Goal: Task Accomplishment & Management: Manage account settings

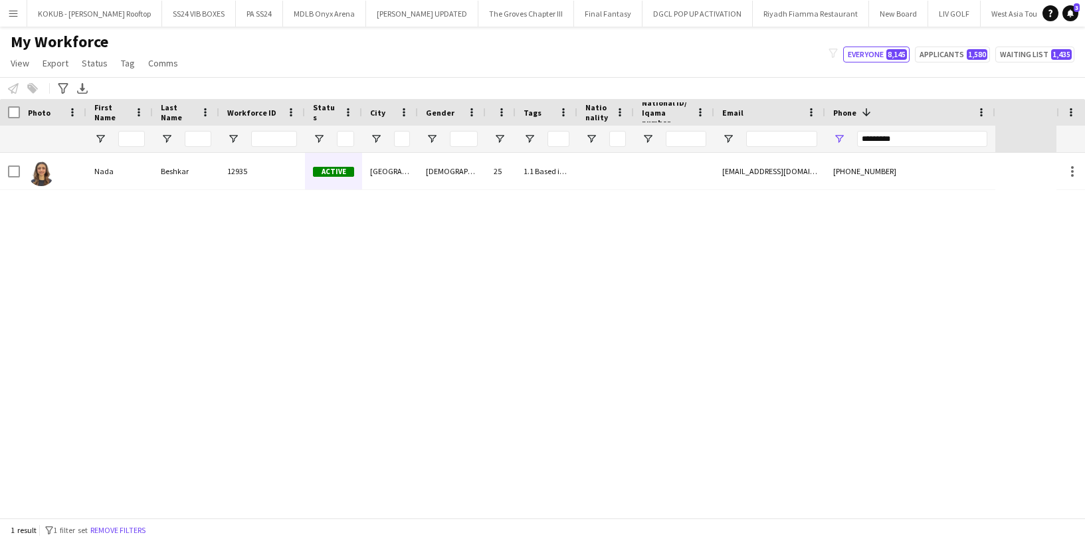
click at [917, 136] on input "*********" at bounding box center [922, 139] width 130 height 16
type input "**********"
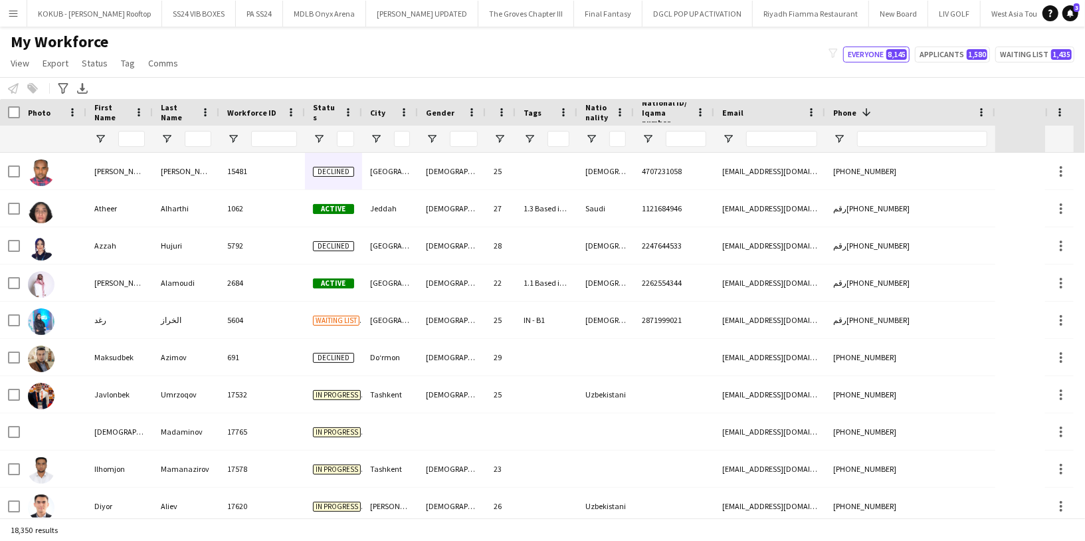
click at [794, 130] on div at bounding box center [781, 139] width 71 height 27
click at [777, 140] on input "Email Filter Input" at bounding box center [781, 139] width 71 height 16
paste input "**********"
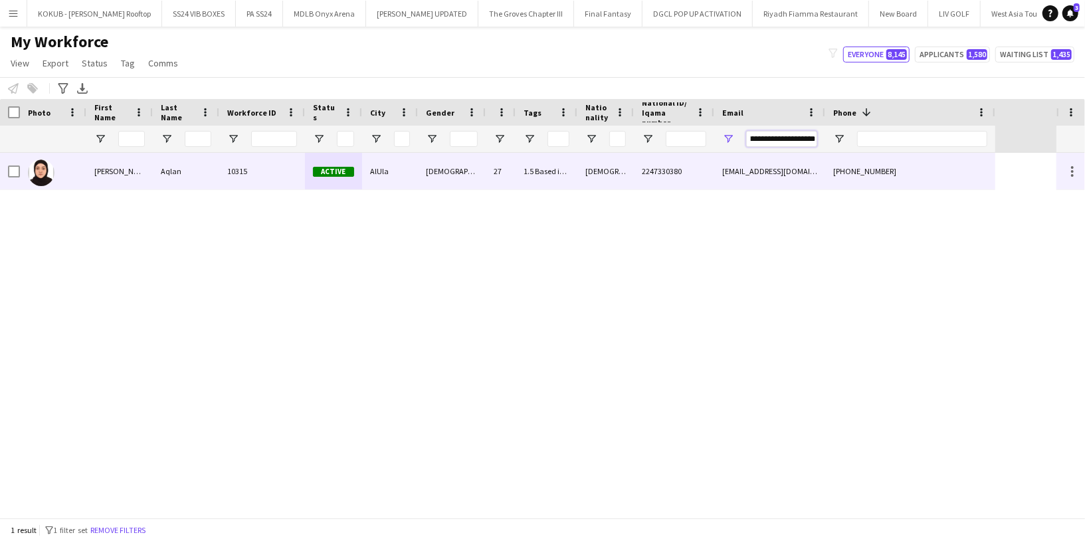
type input "**********"
click at [510, 182] on div "27" at bounding box center [501, 171] width 30 height 37
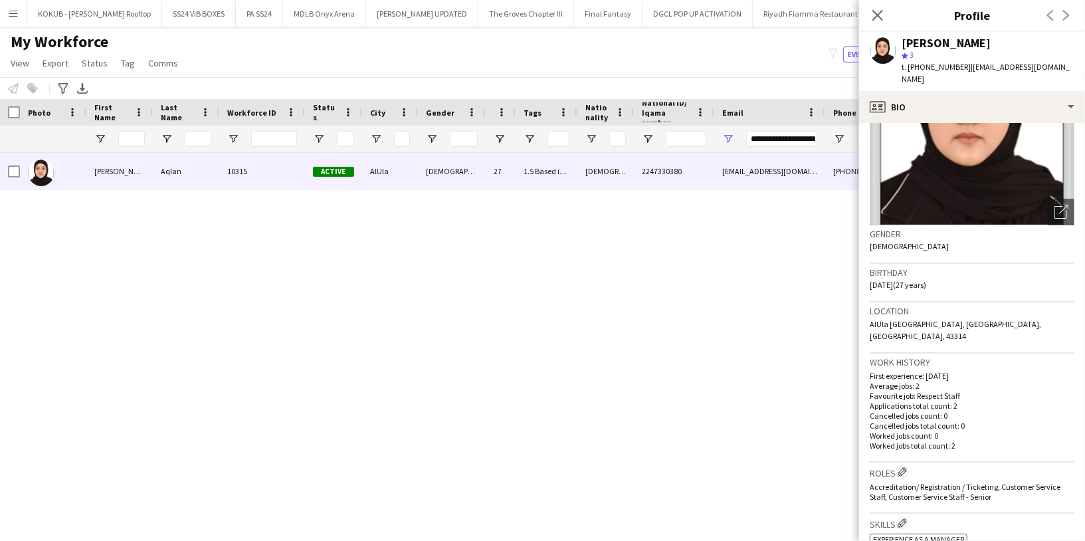
scroll to position [108, 0]
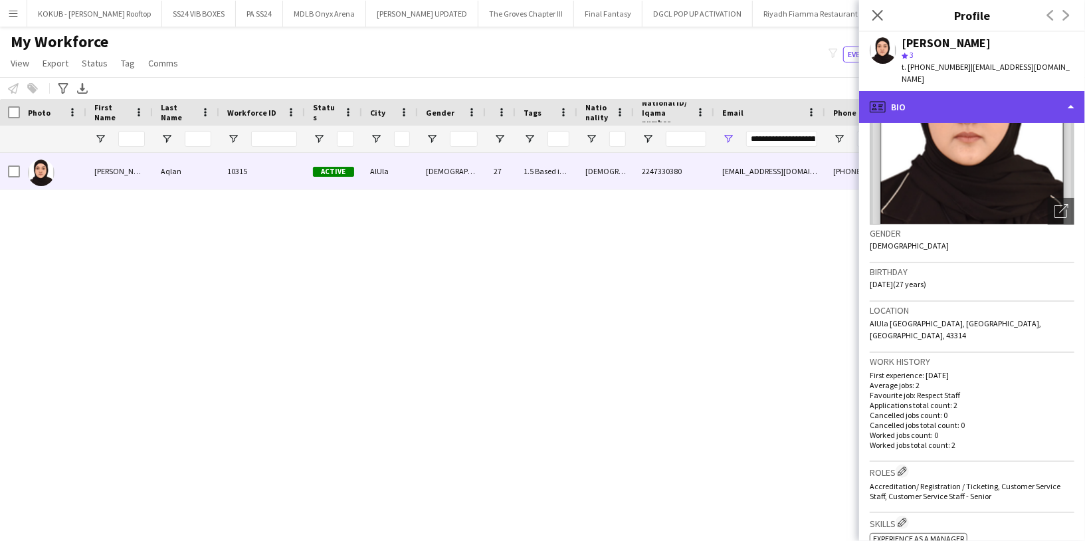
click at [947, 101] on div "profile Bio" at bounding box center [972, 107] width 226 height 32
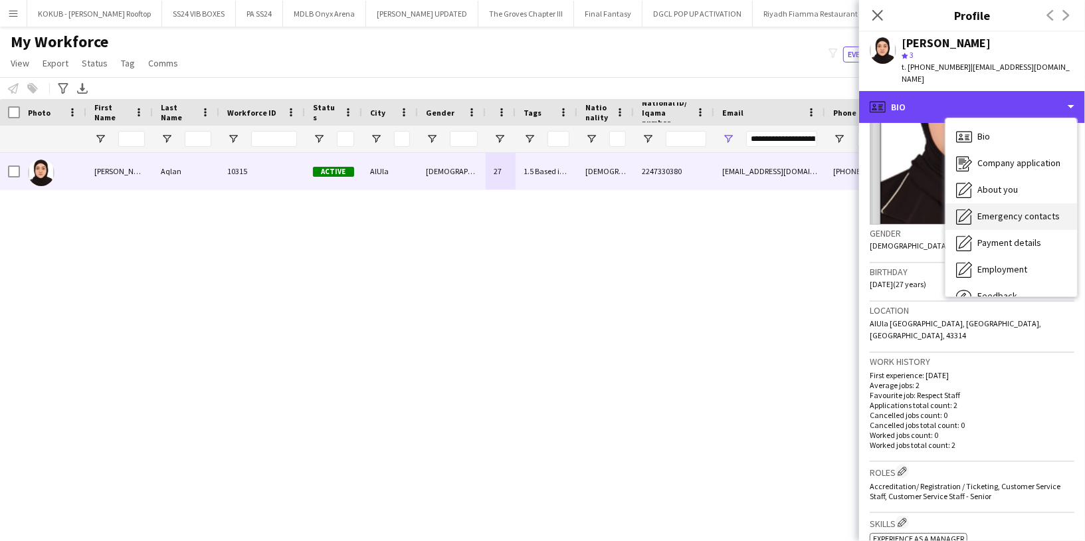
scroll to position [45, 0]
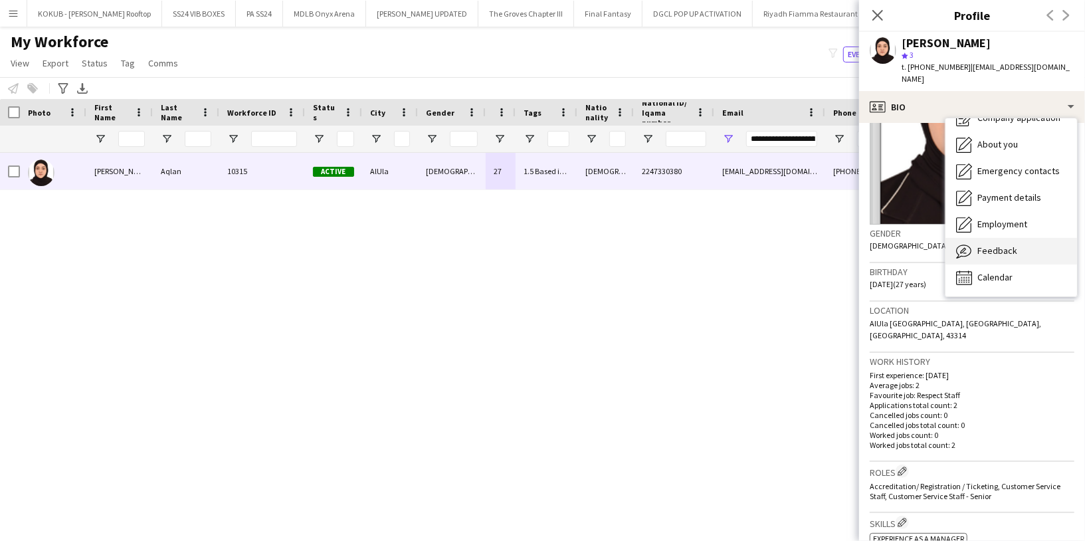
click at [1000, 245] on span "Feedback" at bounding box center [998, 251] width 40 height 12
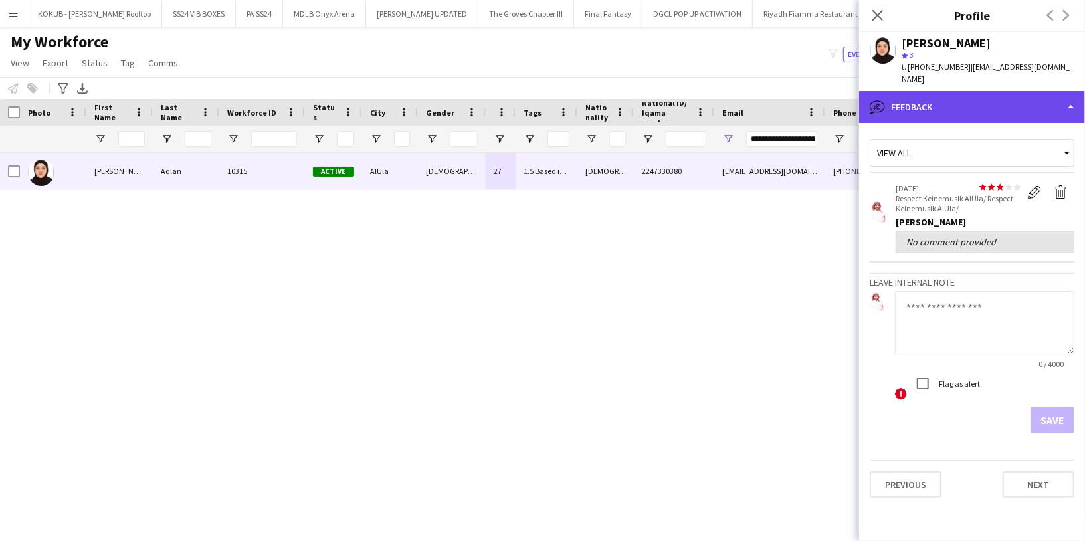
click at [968, 102] on div "bubble-pencil Feedback" at bounding box center [972, 107] width 226 height 32
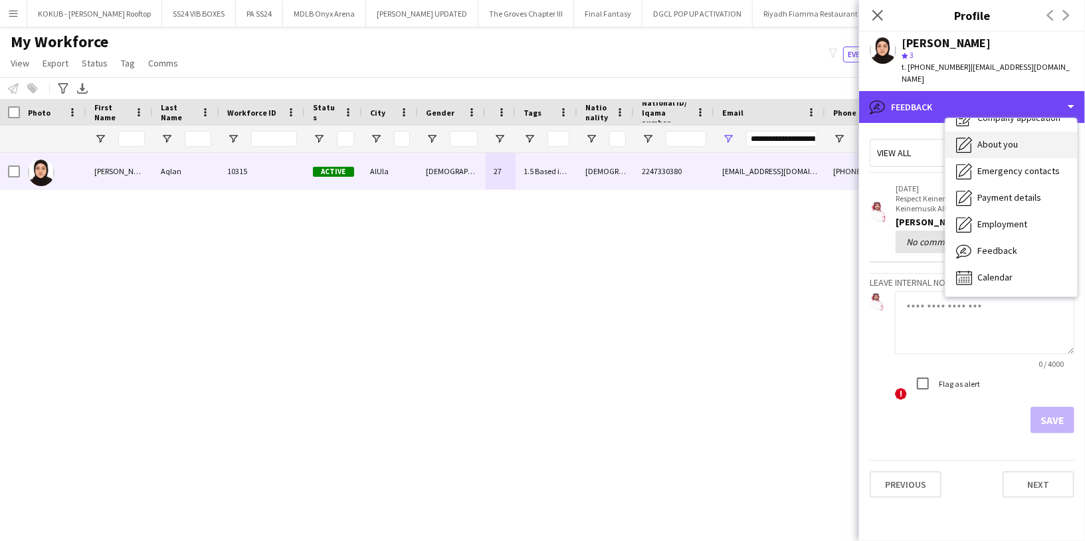
scroll to position [0, 0]
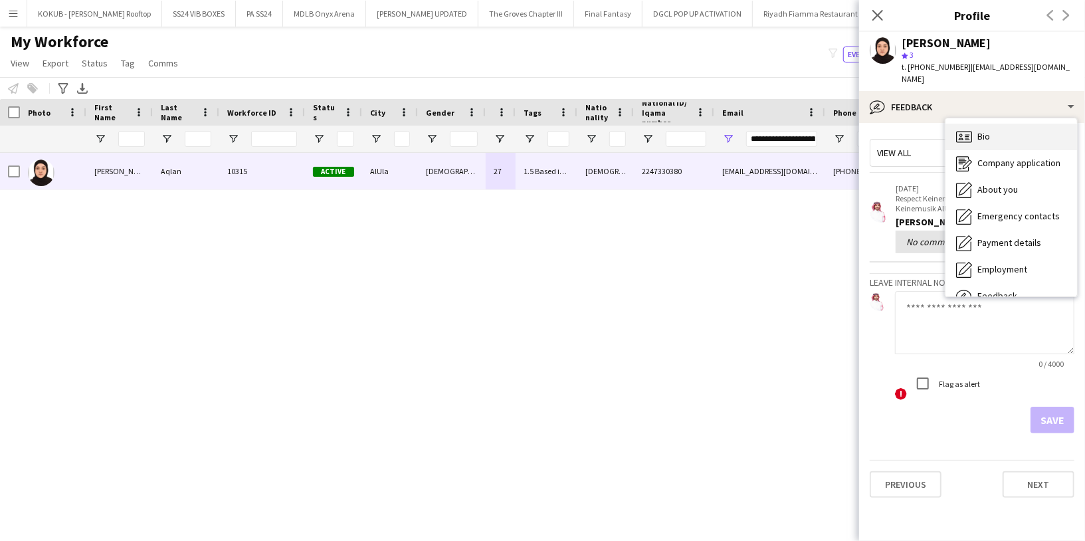
click at [995, 136] on div "Bio Bio" at bounding box center [1012, 137] width 132 height 27
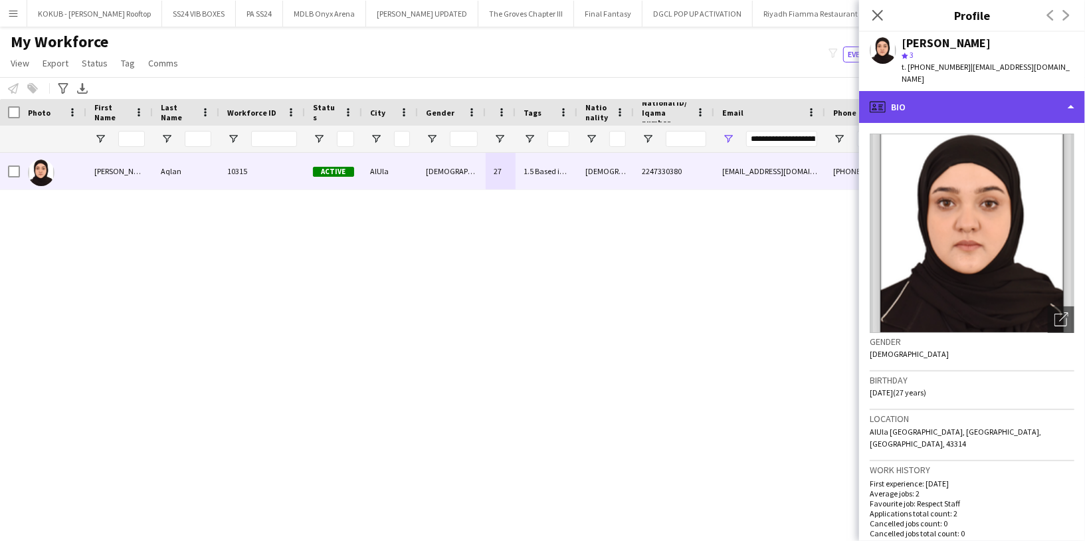
click at [952, 94] on div "profile Bio" at bounding box center [972, 107] width 226 height 32
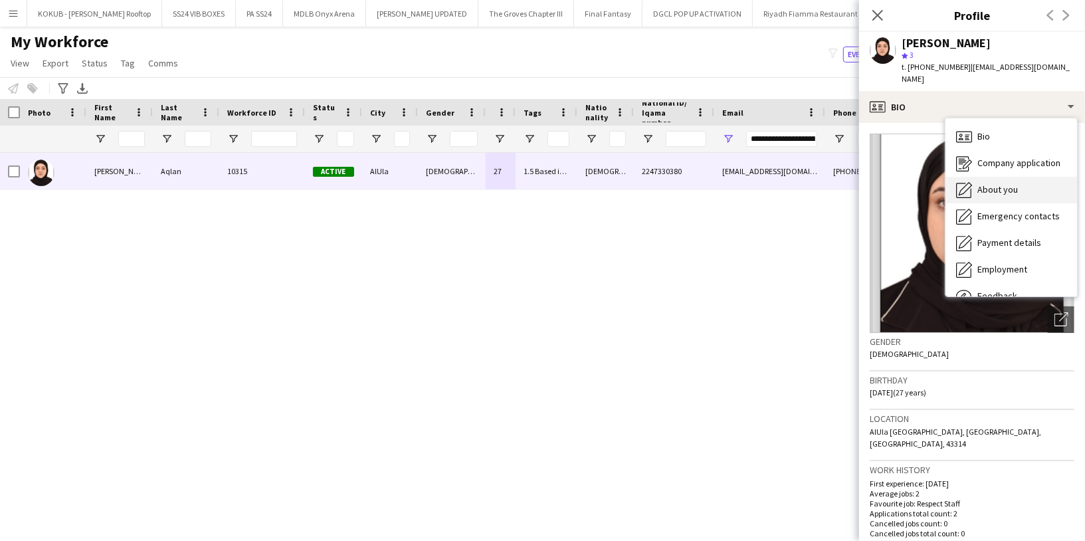
click at [991, 183] on span "About you" at bounding box center [998, 189] width 41 height 12
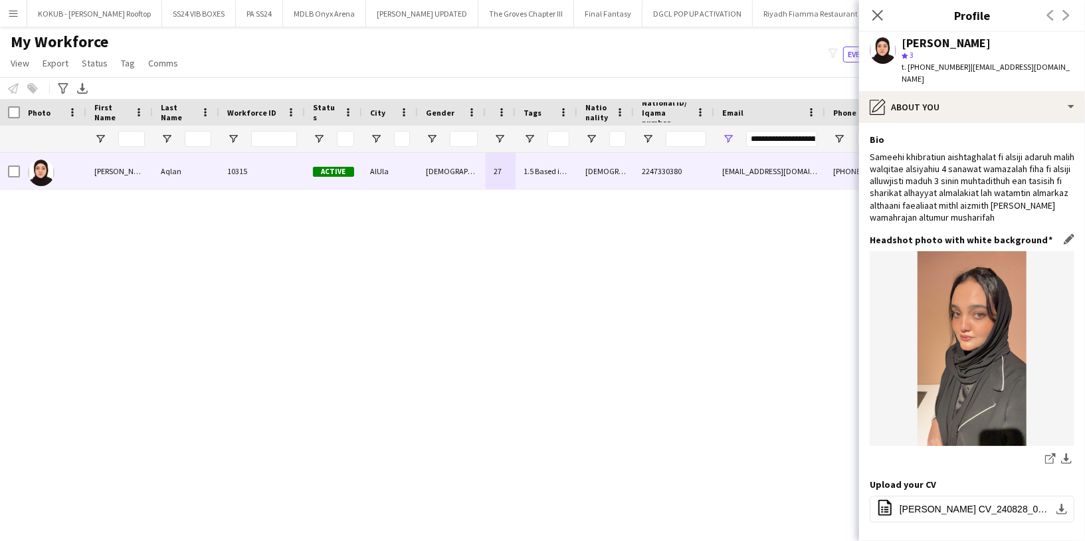
scroll to position [55, 0]
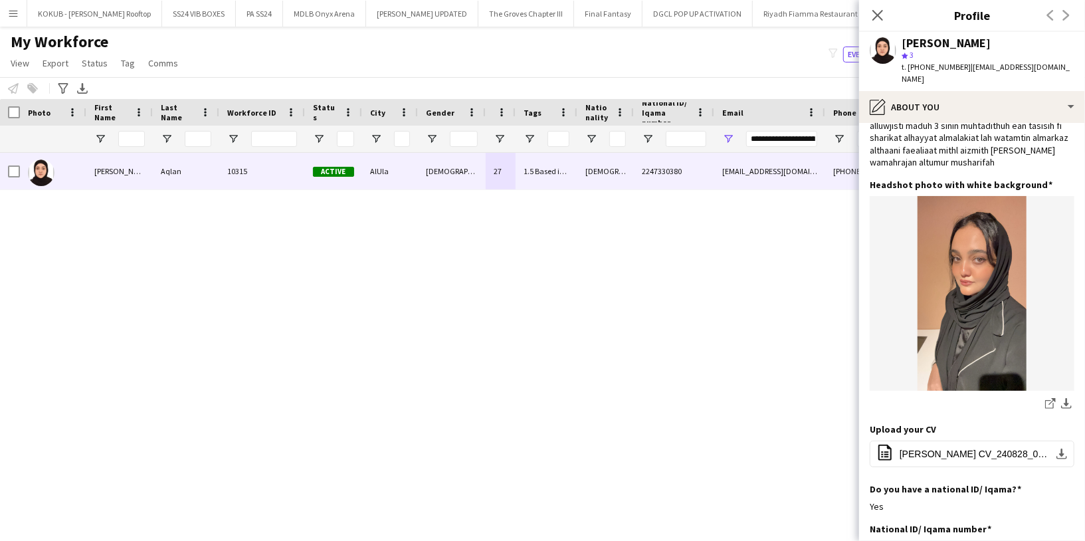
click at [977, 68] on span "| sameehaali99@gmail.com" at bounding box center [986, 73] width 168 height 22
click at [1054, 68] on div "Sameeha Aqlan star 3 t. +966543645734 | sameehaali99@gmail.com" at bounding box center [972, 61] width 226 height 59
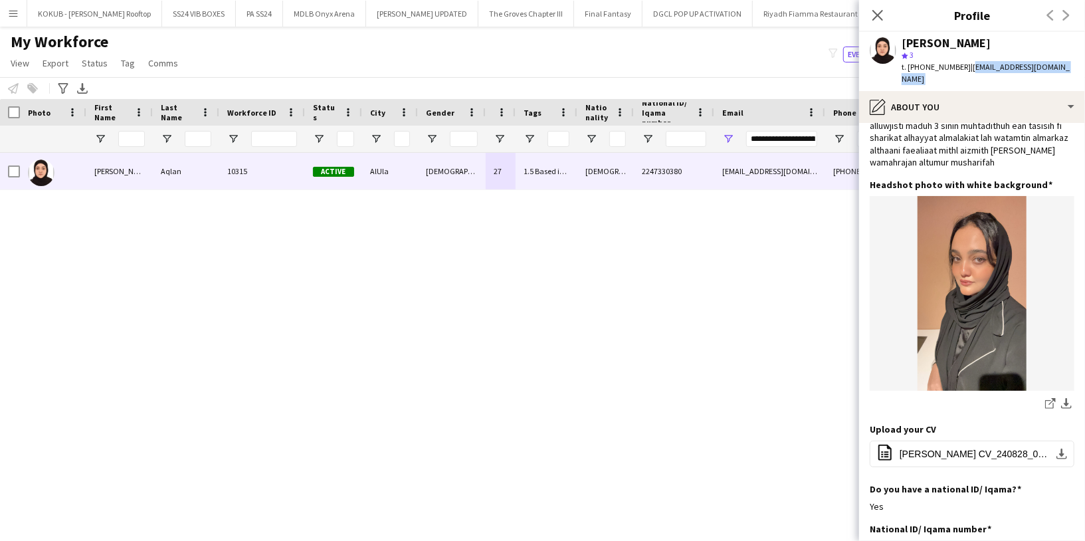
drag, startPoint x: 1054, startPoint y: 68, endPoint x: 979, endPoint y: 72, distance: 75.2
click at [978, 72] on div "Sameeha Aqlan star 3 t. +966543645734 | sameehaali99@gmail.com" at bounding box center [972, 61] width 226 height 59
click at [794, 136] on input "**********" at bounding box center [781, 139] width 71 height 16
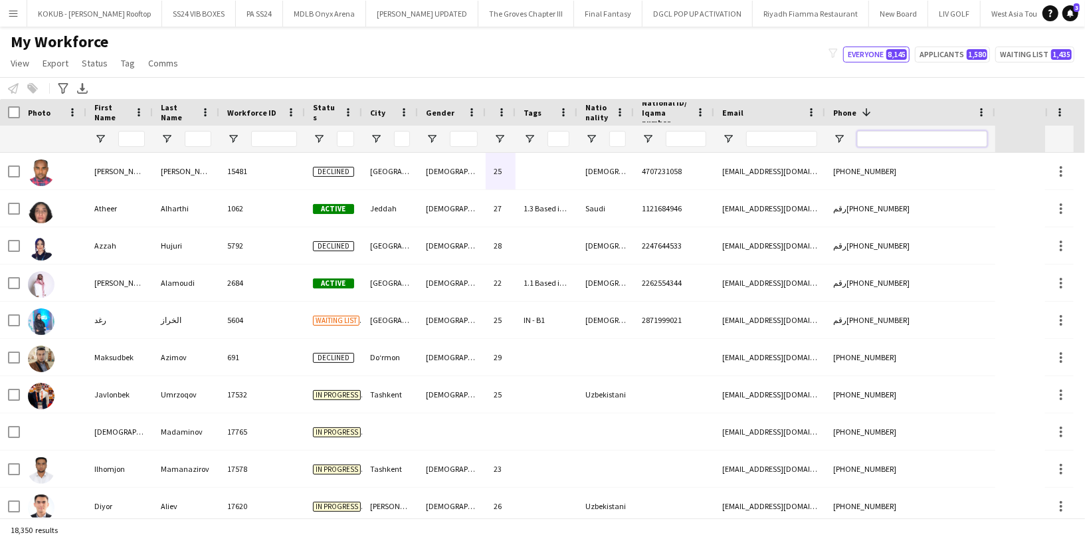
click at [897, 137] on input "Phone Filter Input" at bounding box center [922, 139] width 130 height 16
paste input "********"
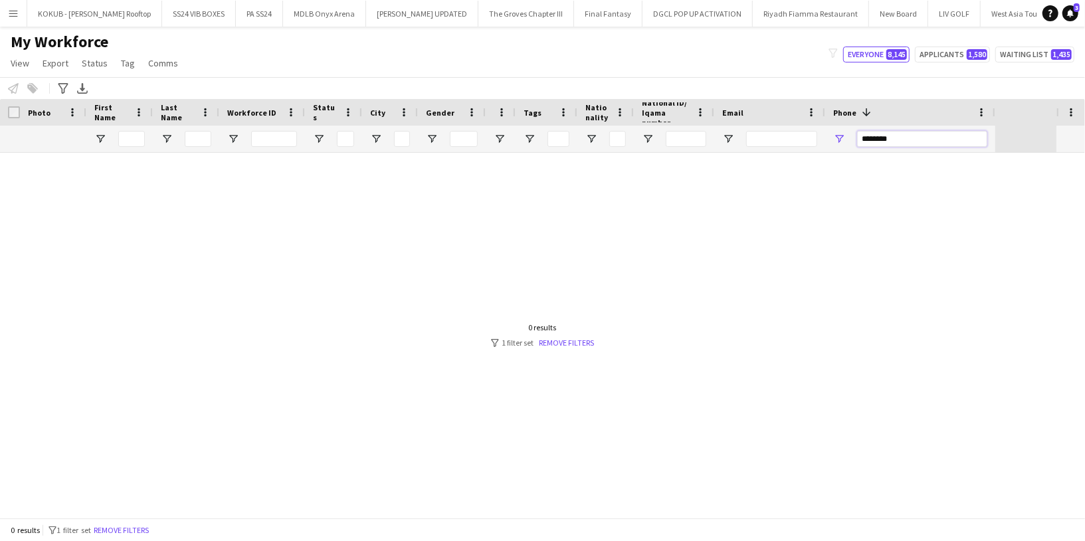
click at [875, 138] on input "********" at bounding box center [922, 139] width 130 height 16
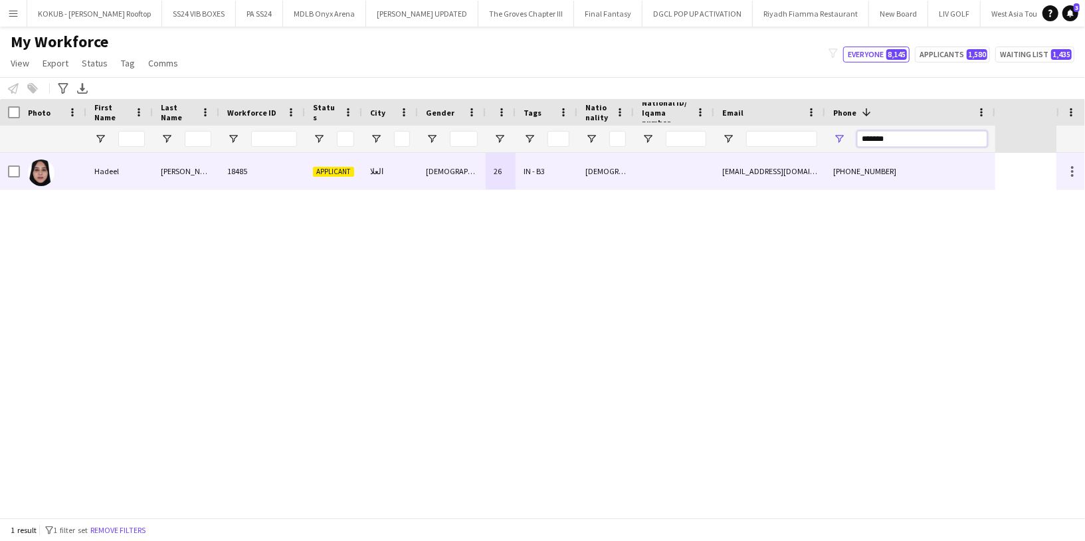
type input "*******"
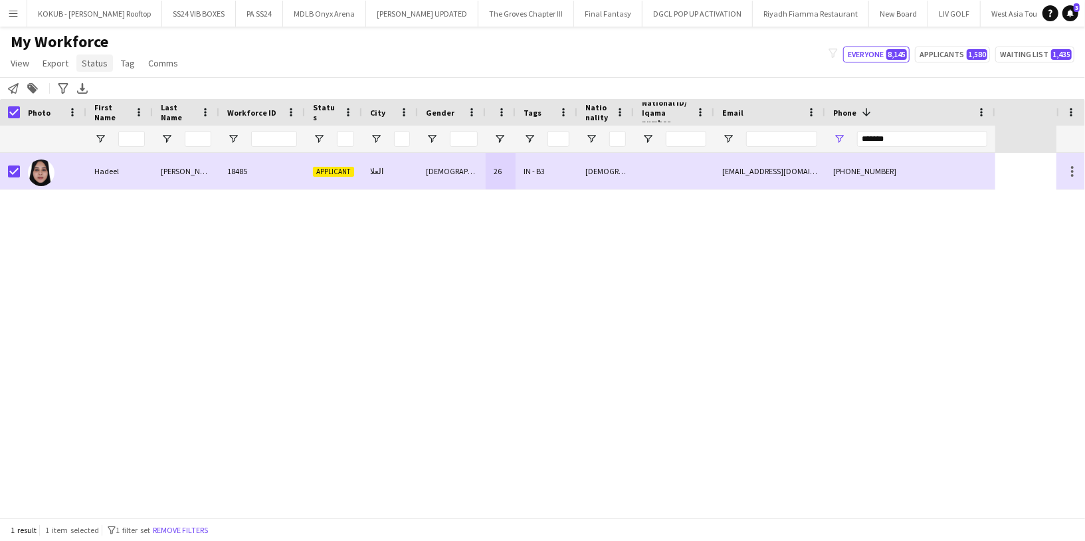
click at [103, 61] on span "Status" at bounding box center [95, 63] width 26 height 12
click at [116, 92] on link "Edit" at bounding box center [122, 92] width 93 height 28
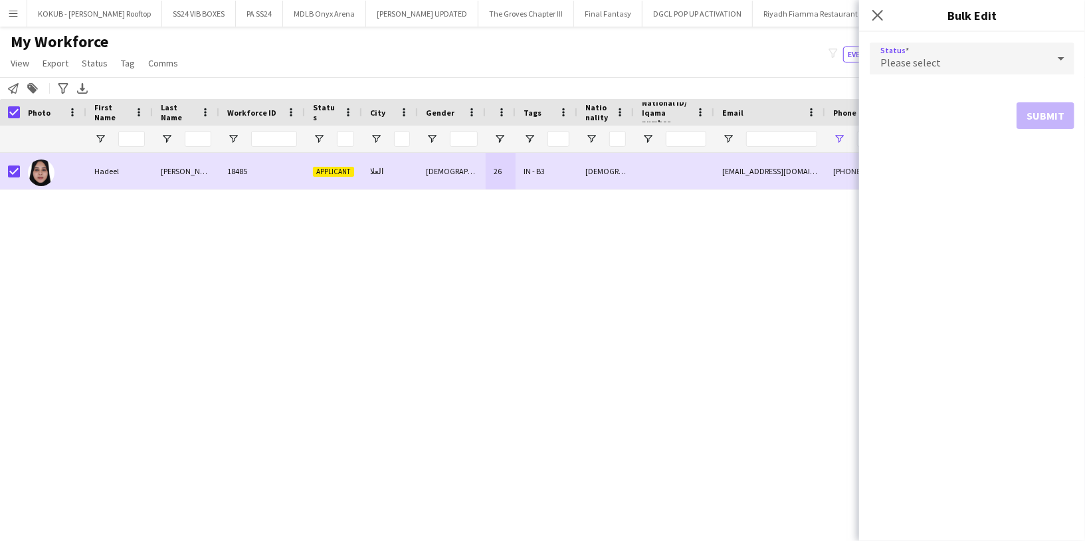
click at [973, 53] on div "Please select" at bounding box center [959, 59] width 178 height 32
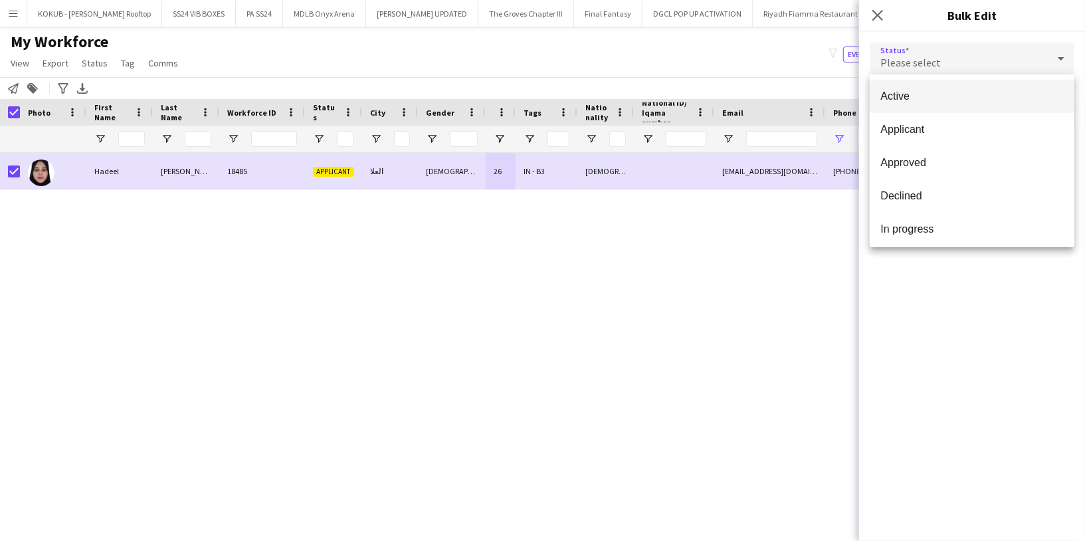
click at [930, 96] on span "Active" at bounding box center [972, 96] width 183 height 13
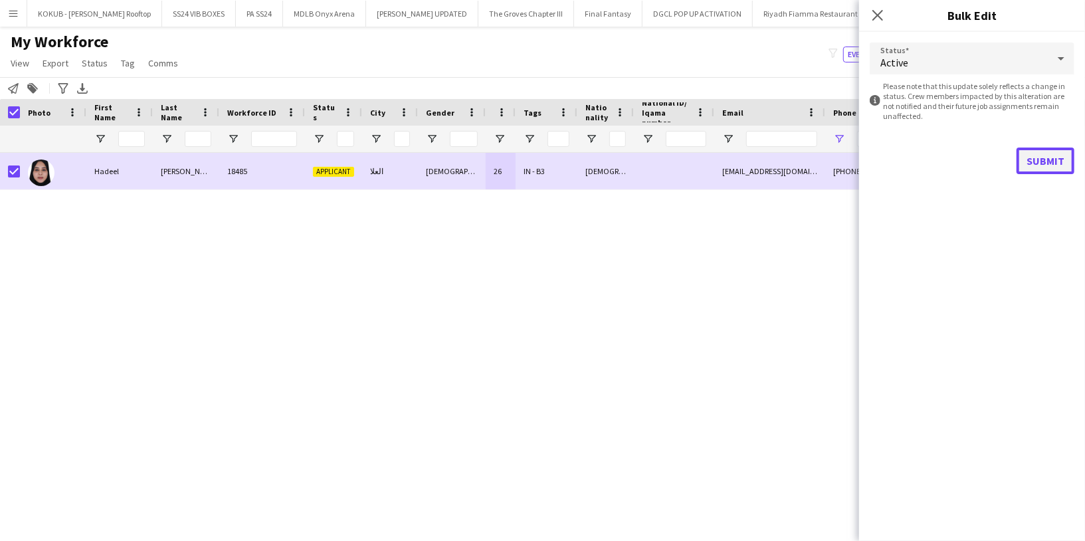
click at [1050, 154] on button "Submit" at bounding box center [1046, 161] width 58 height 27
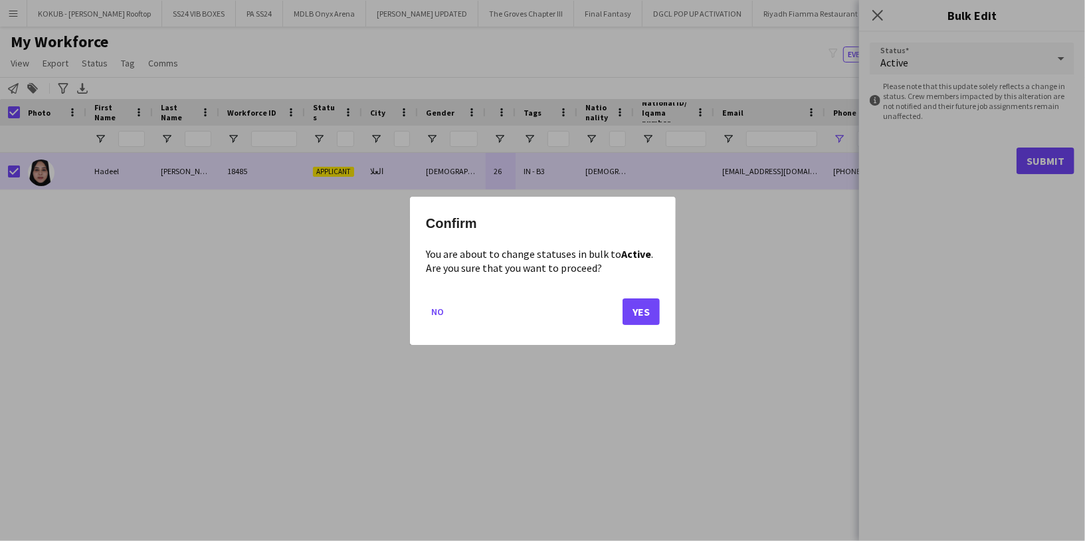
click at [631, 329] on mat-dialog-actions "No Yes" at bounding box center [543, 316] width 234 height 56
click at [644, 309] on button "Yes" at bounding box center [641, 311] width 37 height 27
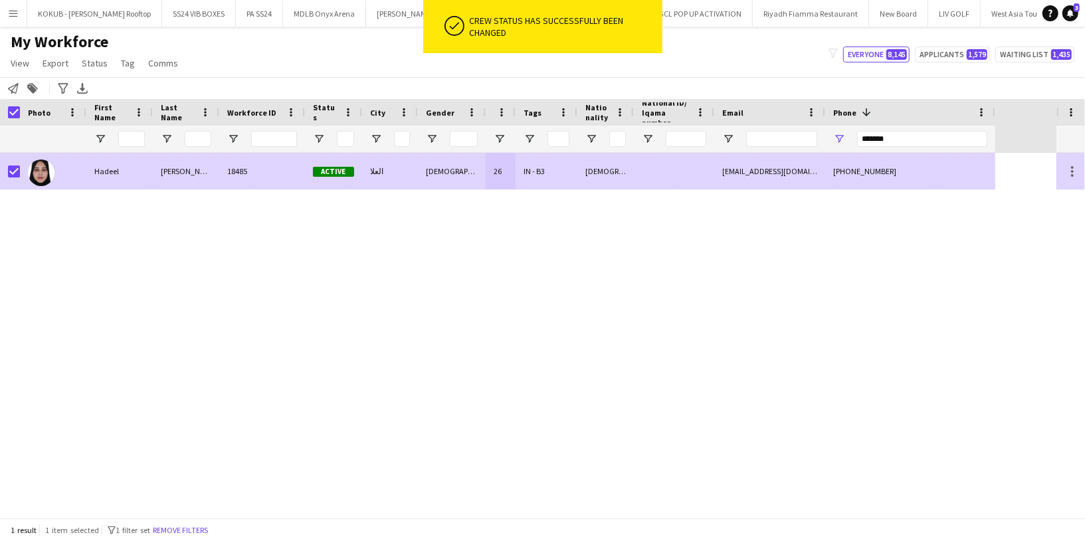
click at [274, 173] on div "18485" at bounding box center [262, 171] width 86 height 37
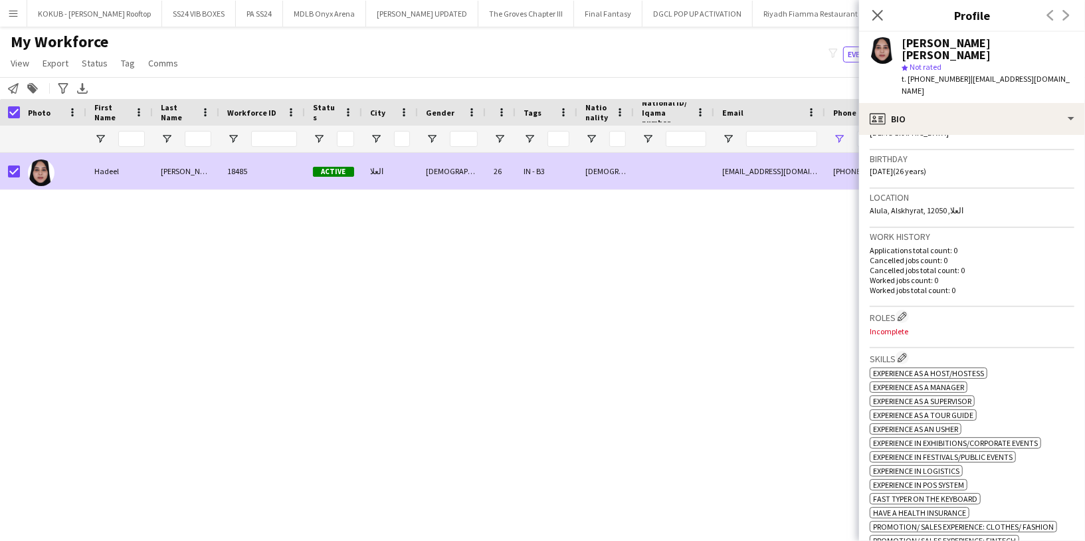
scroll to position [247, 0]
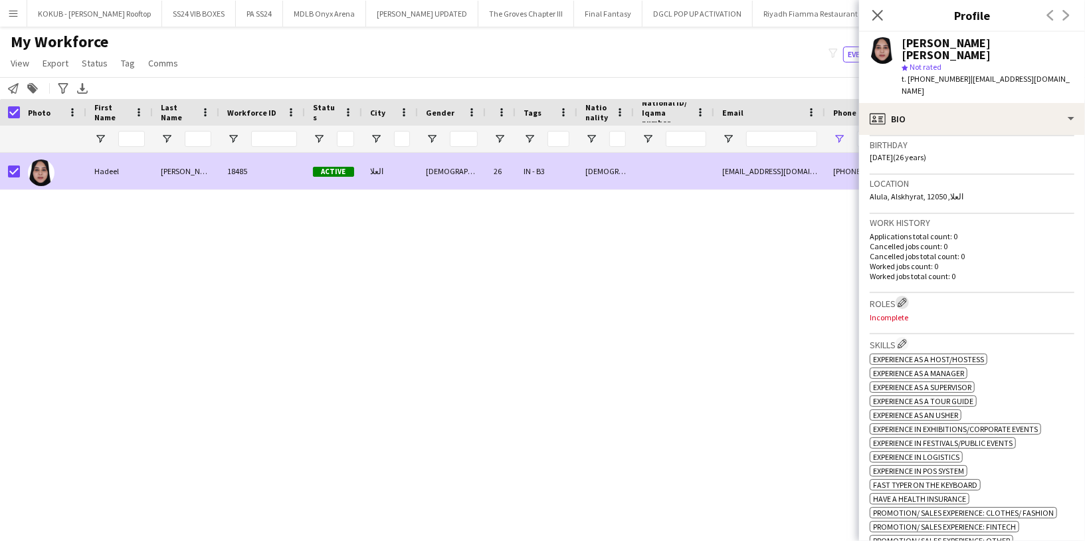
click at [907, 298] on app-icon "Edit crew company roles" at bounding box center [902, 302] width 9 height 9
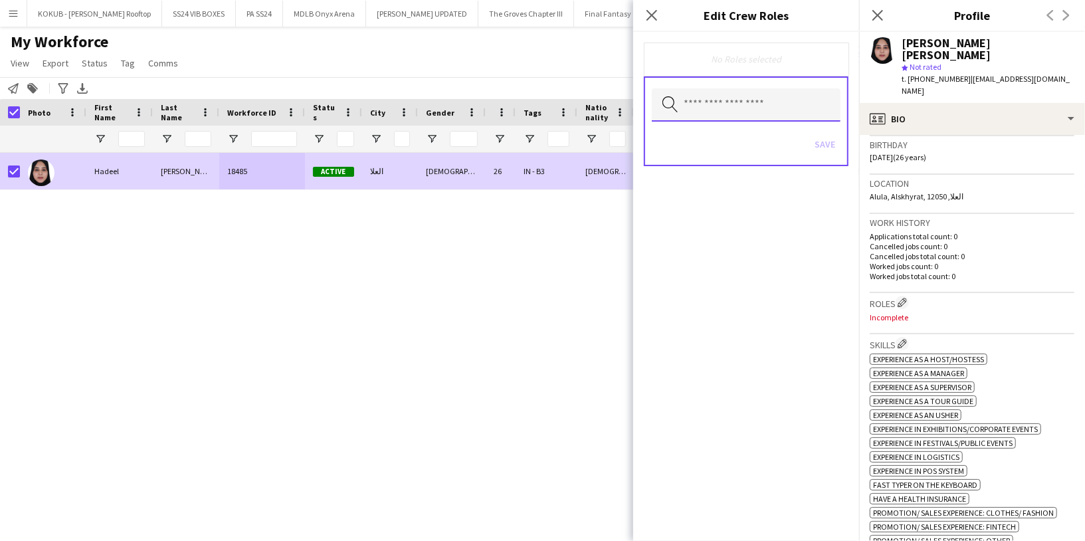
click at [748, 104] on input "text" at bounding box center [746, 104] width 189 height 33
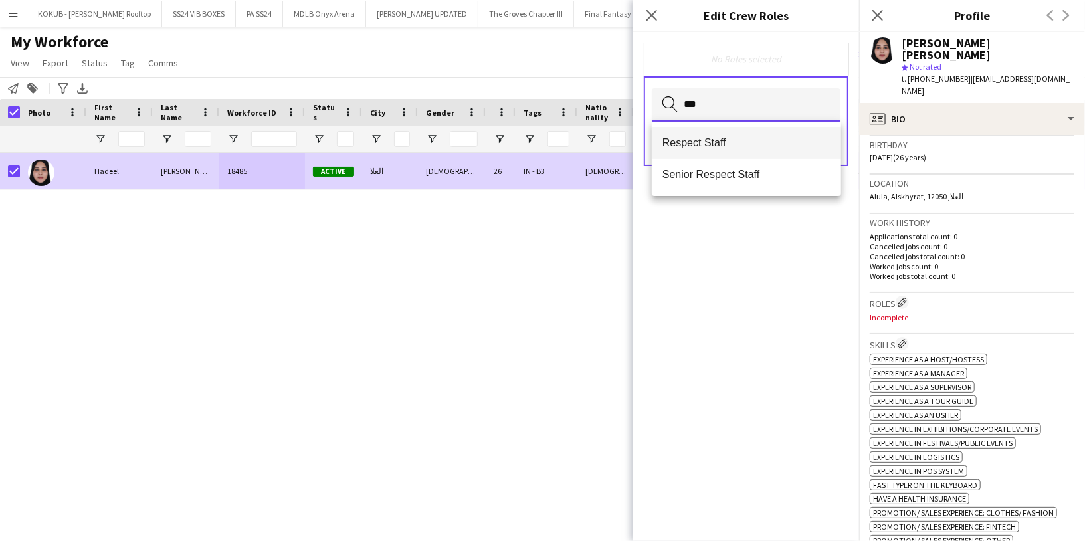
type input "***"
click at [743, 142] on span "Respect Staff" at bounding box center [747, 142] width 168 height 13
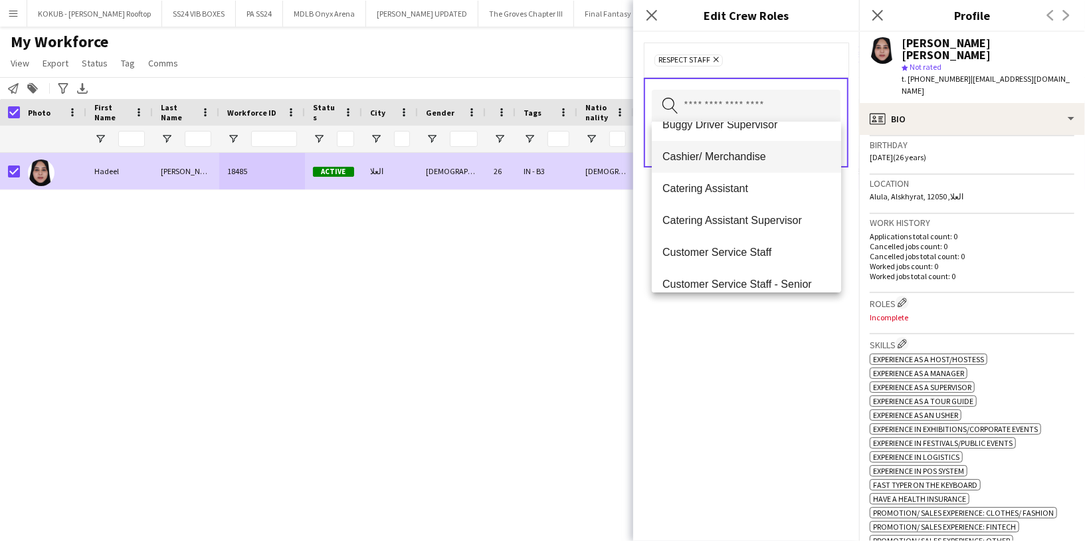
scroll to position [136, 0]
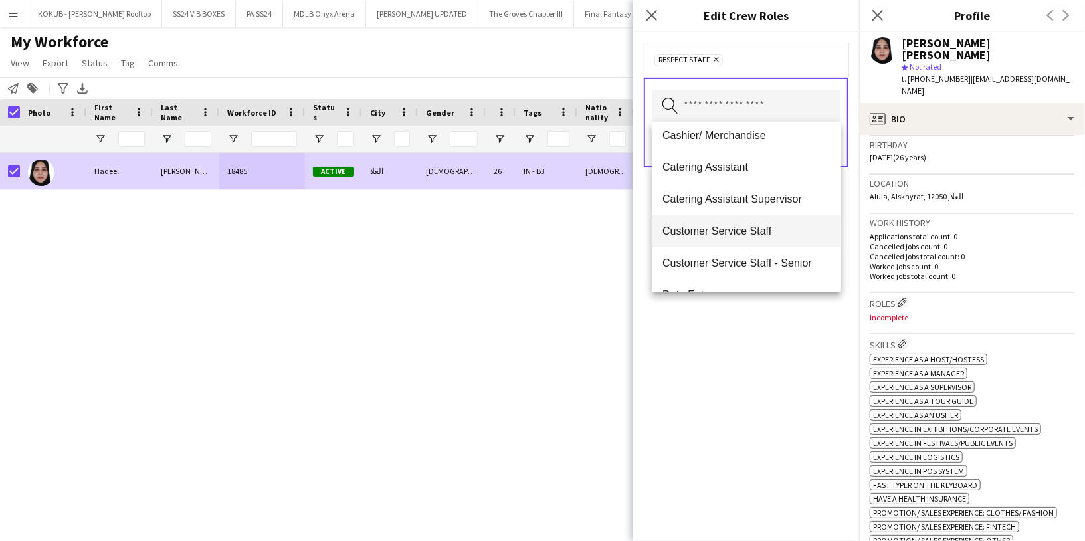
click at [740, 229] on span "Customer Service Staff" at bounding box center [747, 231] width 168 height 13
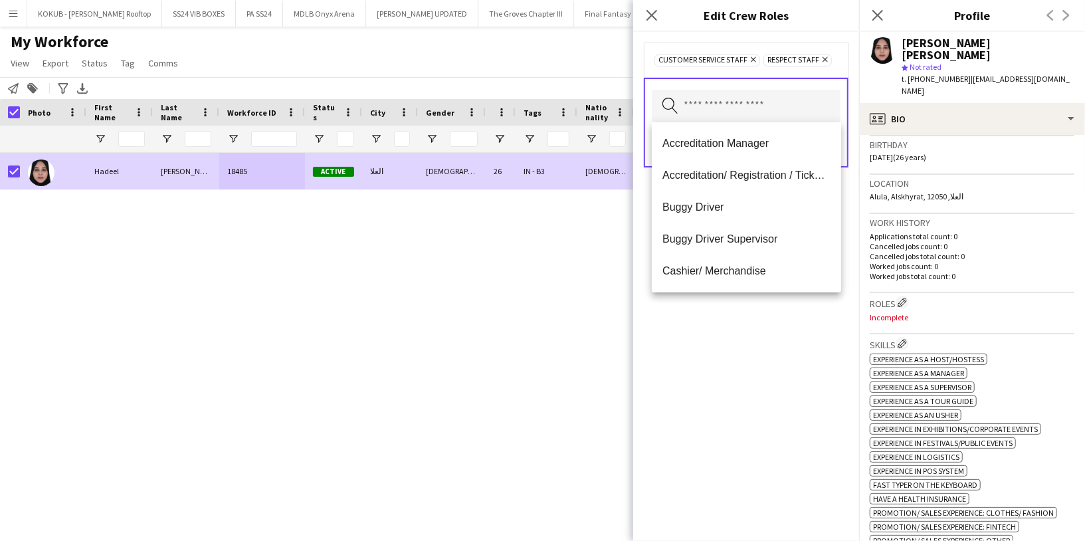
click at [726, 336] on div "Customer Service Staff Remove Respect Staff Remove Search by role type Save" at bounding box center [746, 286] width 226 height 509
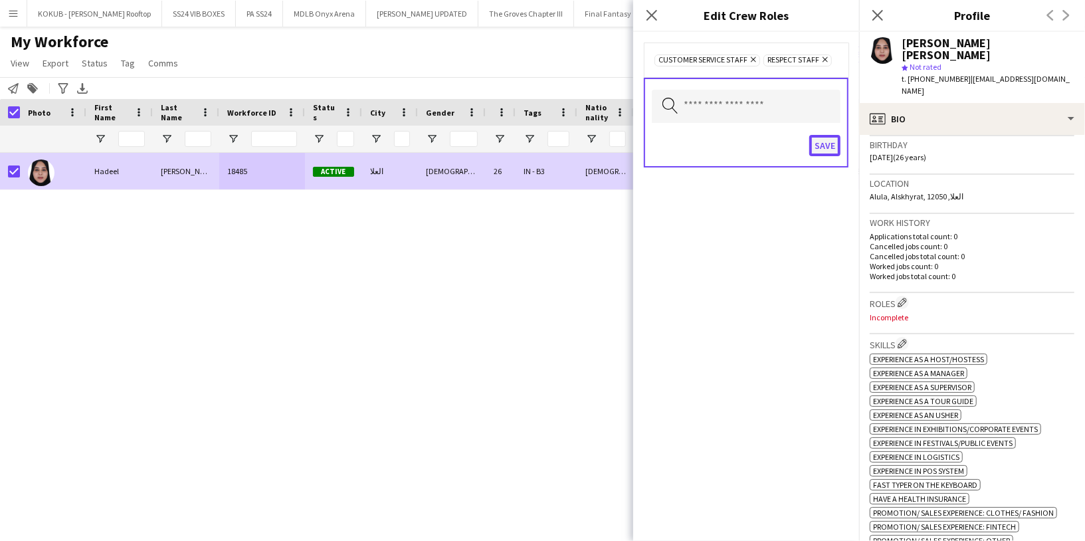
click at [821, 146] on button "Save" at bounding box center [825, 145] width 31 height 21
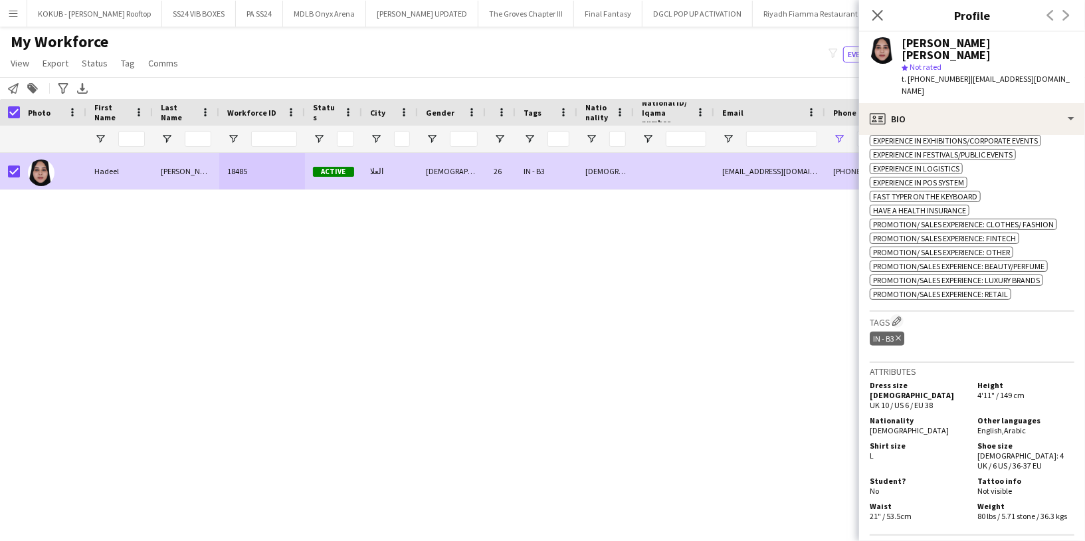
scroll to position [548, 0]
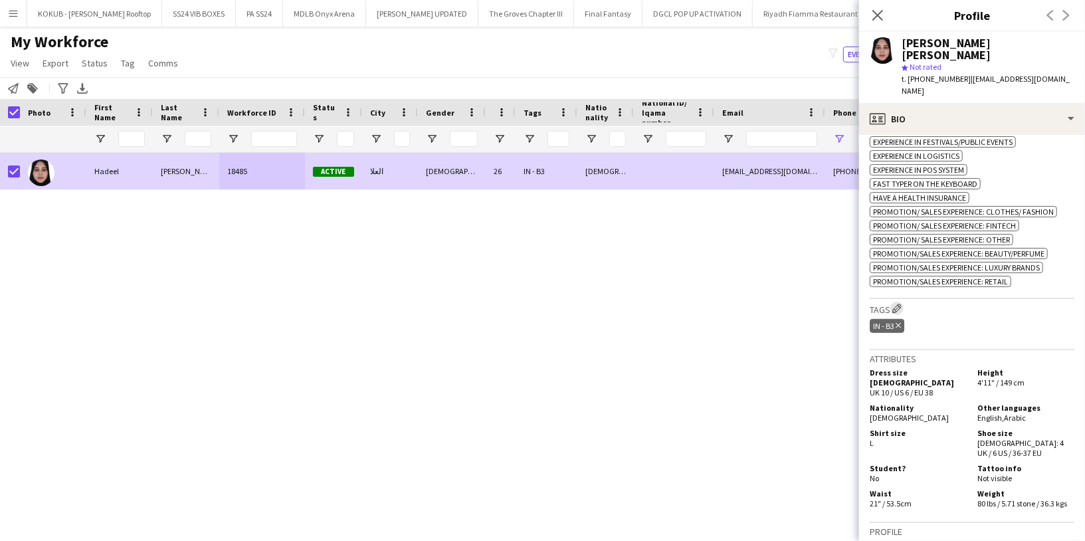
click at [901, 304] on app-icon "Edit crew company tags" at bounding box center [897, 308] width 9 height 9
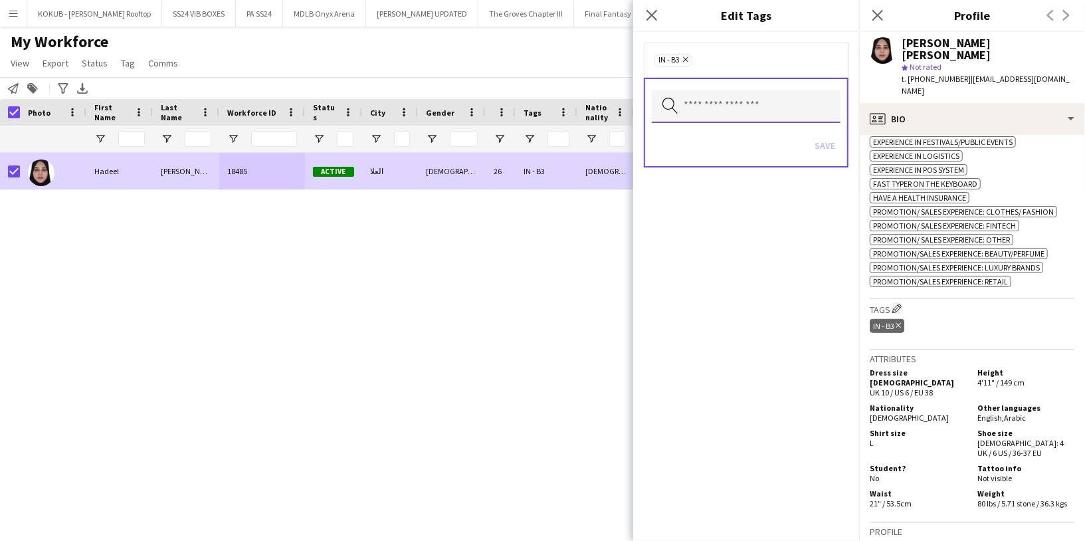
click at [705, 120] on input "text" at bounding box center [746, 106] width 189 height 33
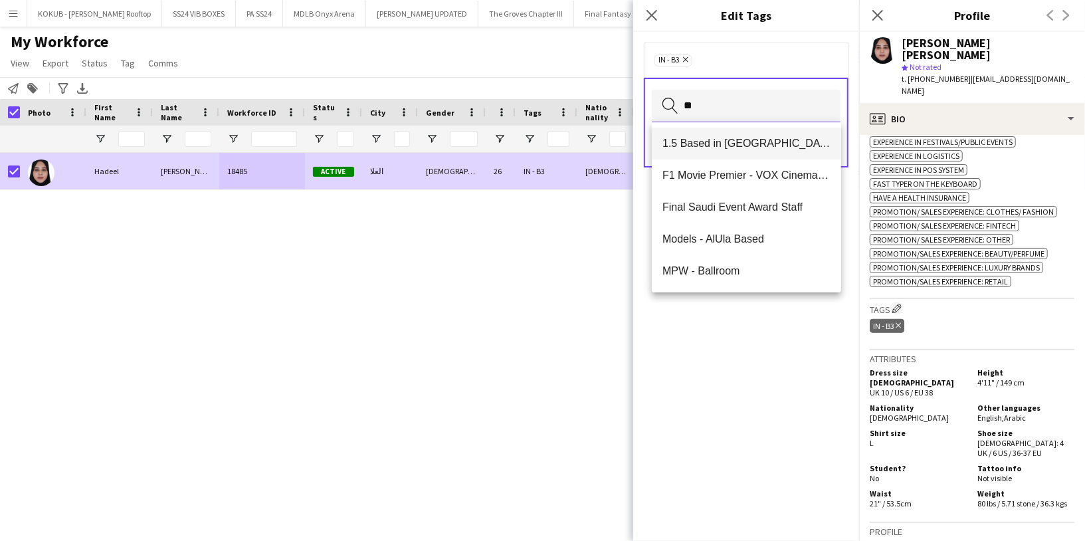
type input "**"
click at [738, 143] on span "1.5 Based in Al Ula" at bounding box center [747, 143] width 168 height 13
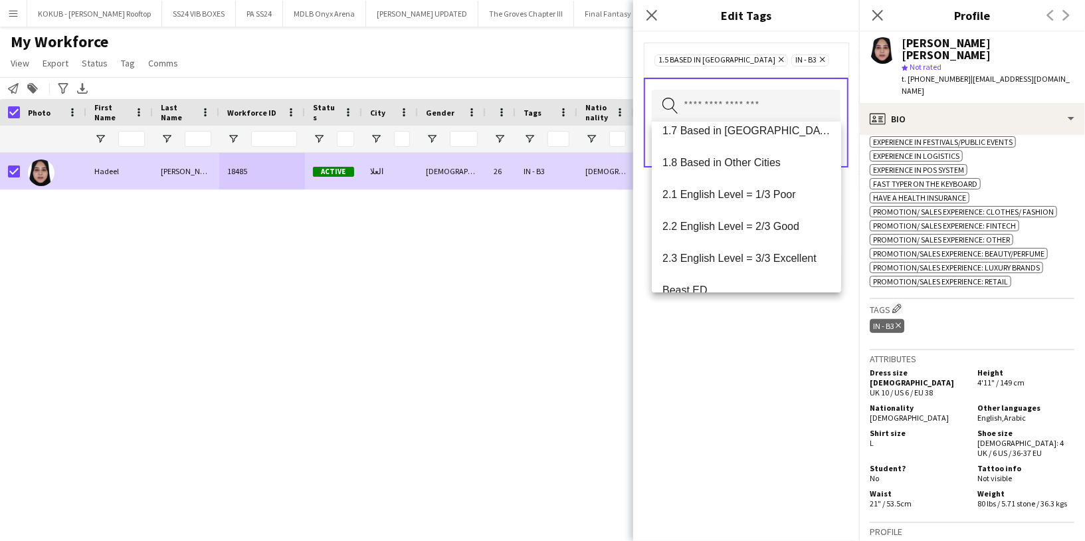
scroll to position [208, 0]
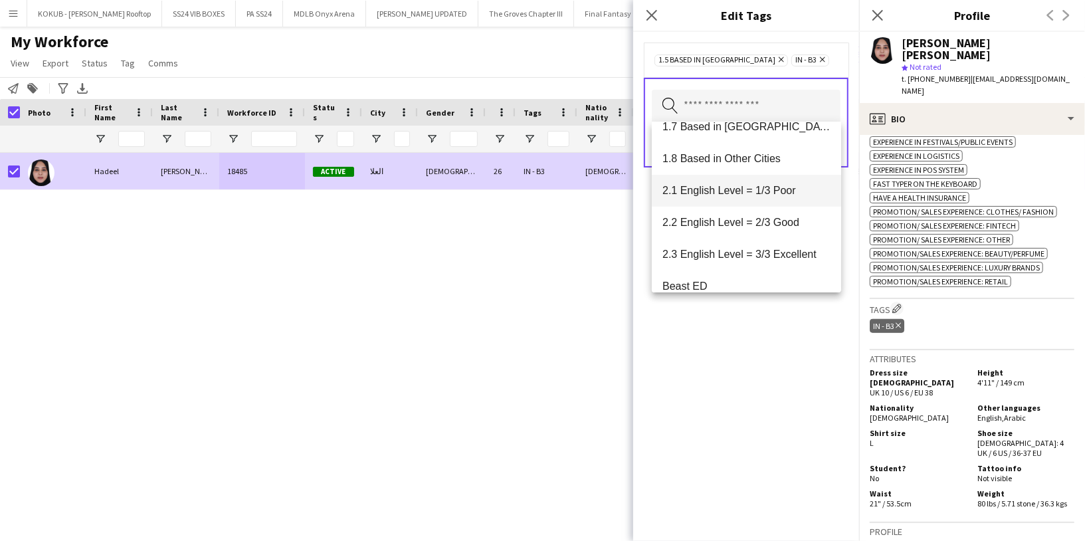
click at [739, 199] on mat-option "2.1 English Level = 1/3 Poor" at bounding box center [746, 191] width 189 height 32
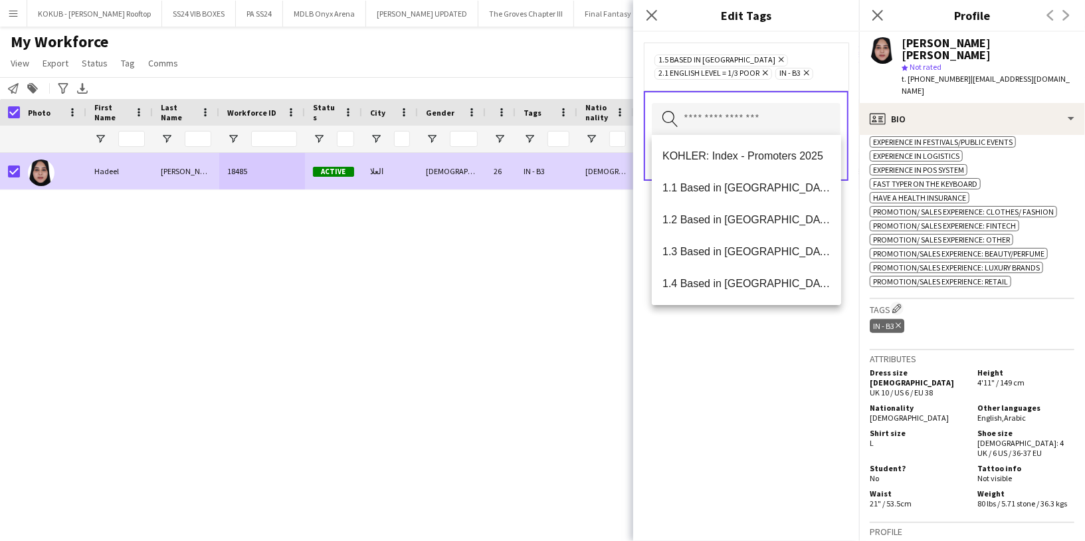
click at [726, 340] on div "1.5 Based in Al Ula Remove 2.1 English Level = 1/3 Poor Remove IN - B3 Remove S…" at bounding box center [746, 286] width 226 height 509
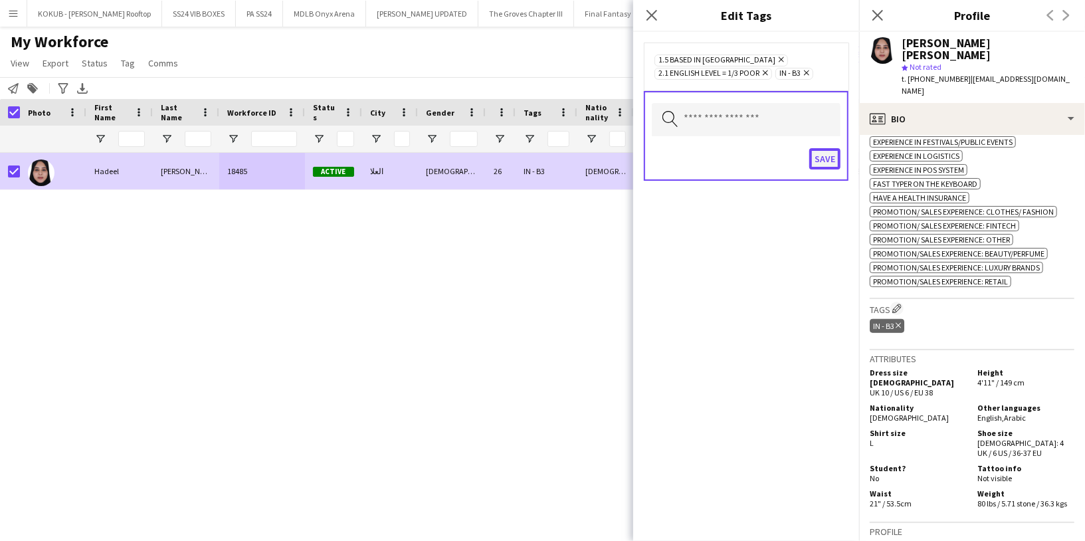
click at [831, 161] on button "Save" at bounding box center [825, 158] width 31 height 21
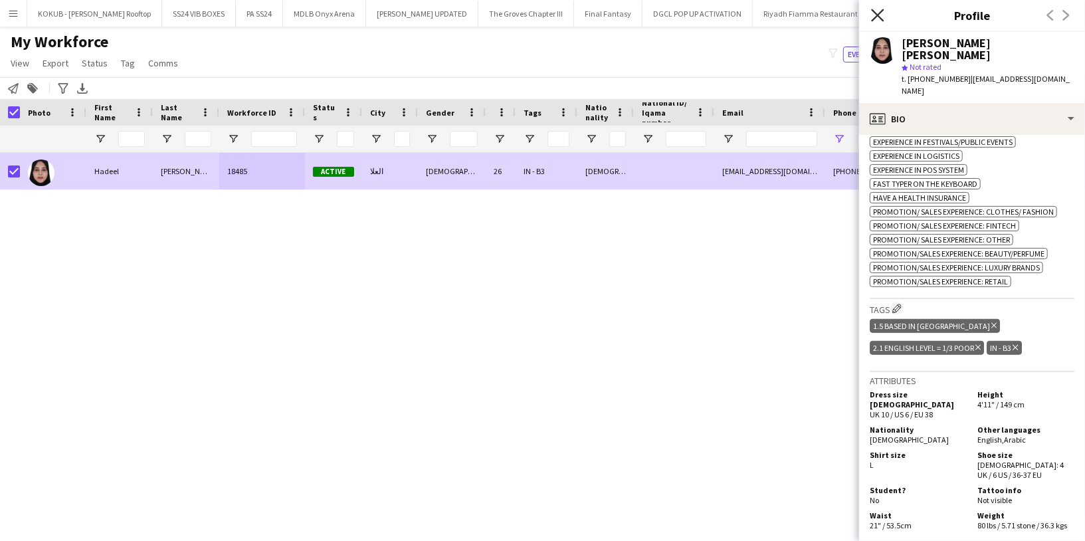
click at [879, 18] on icon "Close pop-in" at bounding box center [877, 15] width 13 height 13
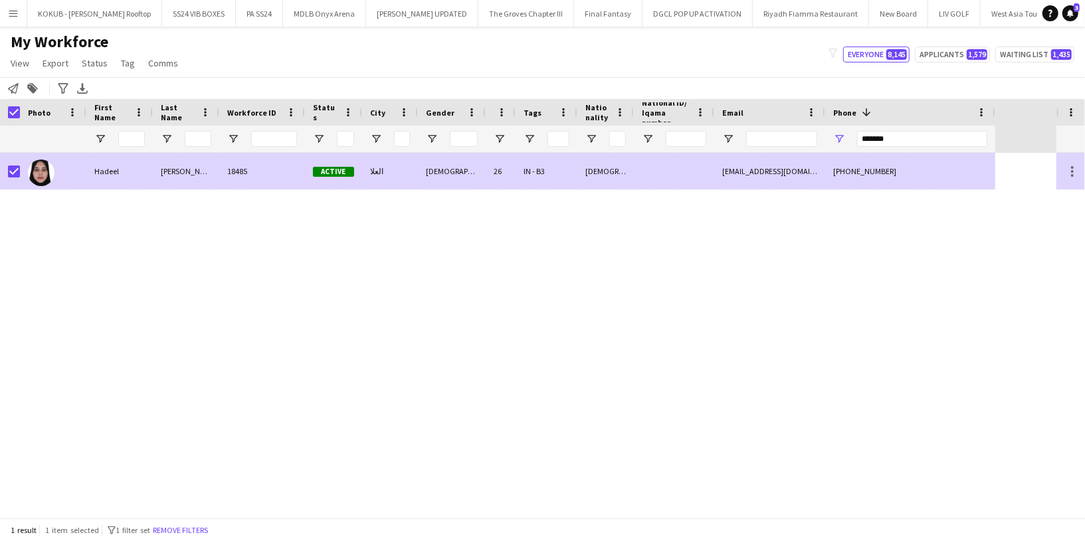
click at [746, 173] on div "[EMAIL_ADDRESS][DOMAIN_NAME]" at bounding box center [769, 171] width 111 height 37
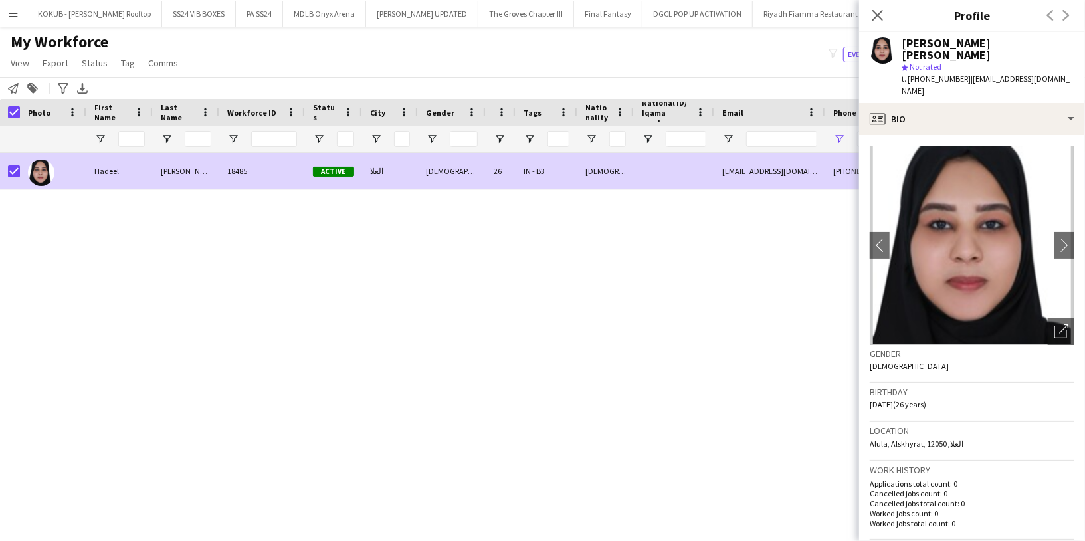
click at [986, 74] on span "| omreemalbasri@gmail.com" at bounding box center [986, 85] width 168 height 22
drag, startPoint x: 1061, startPoint y: 67, endPoint x: 967, endPoint y: 64, distance: 93.7
click at [966, 64] on div "Hadeel Hadeel albasri star Not rated t. +966546672532 | omreemalbasri@gmail.com" at bounding box center [972, 67] width 226 height 71
copy span "[EMAIL_ADDRESS][DOMAIN_NAME]"
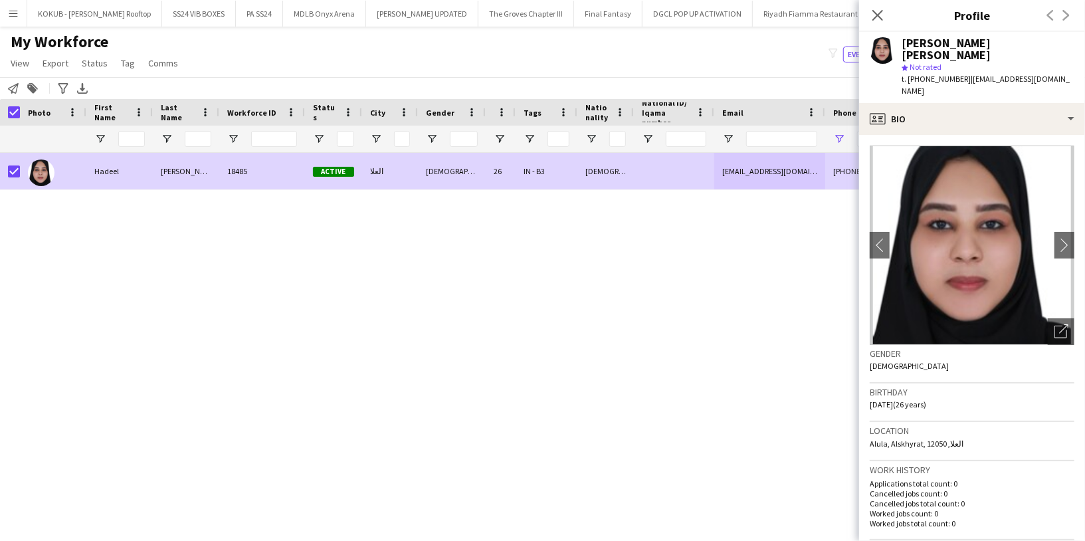
click at [691, 62] on div "My Workforce View Views Default view Musab Alamri Ninar Wannos Nouf Aloudah R4v…" at bounding box center [542, 54] width 1085 height 45
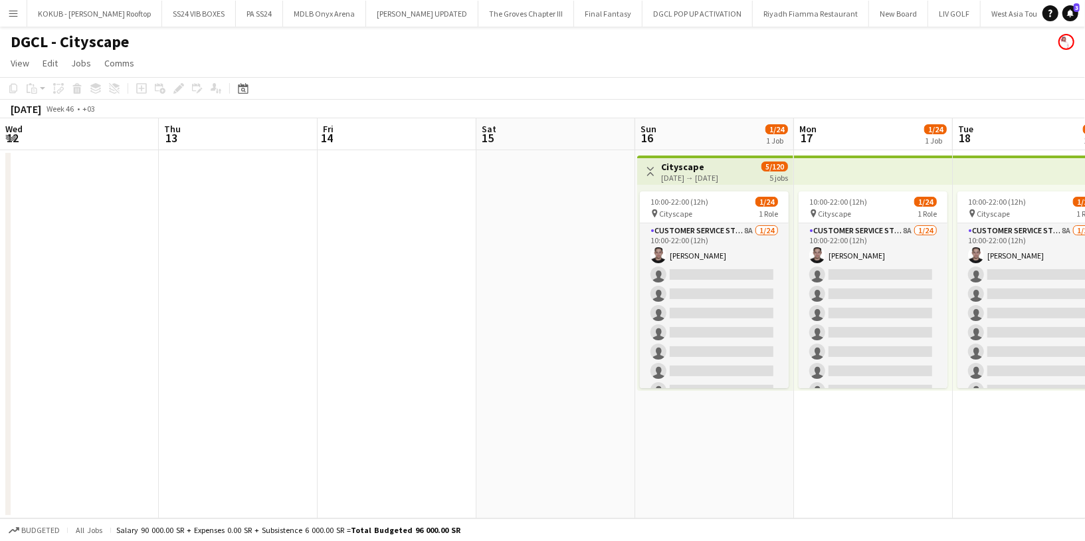
scroll to position [0, 322]
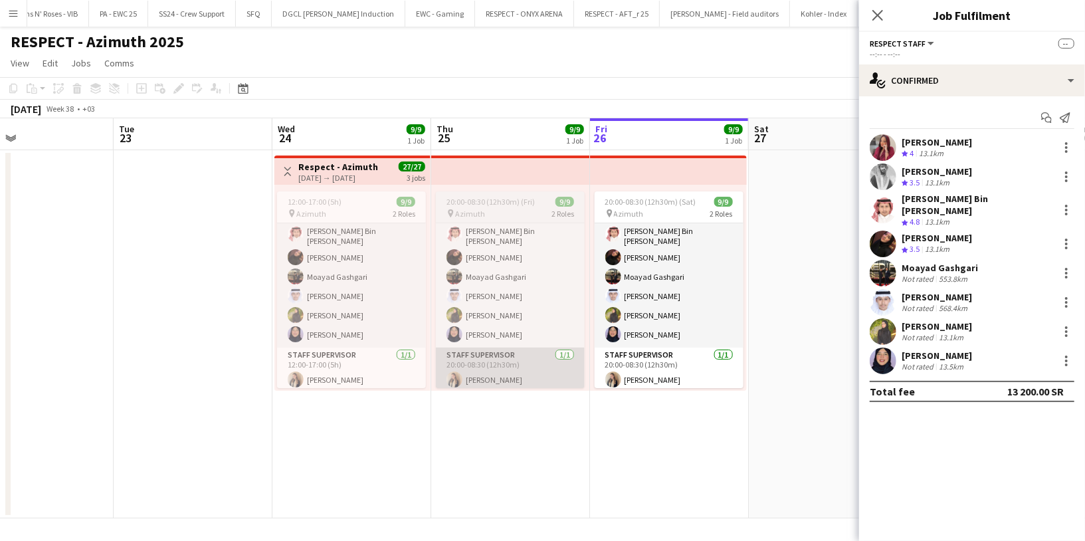
scroll to position [0, 529]
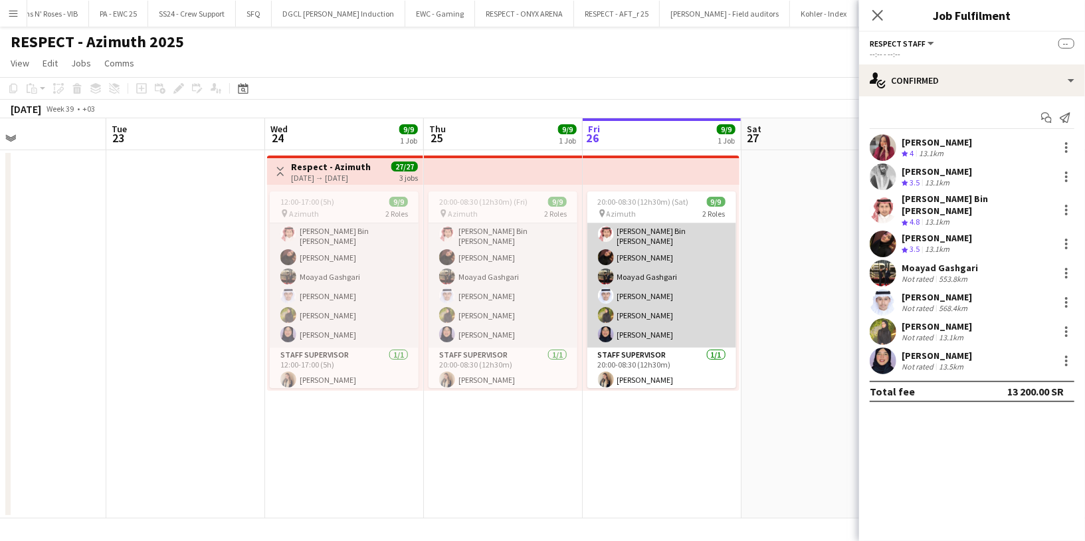
click at [656, 320] on app-card-role "Respect Staff [DATE] 20:00-08:30 (12h30m) Omnia Abdullh Turky [PERSON_NAME] Bin…" at bounding box center [662, 255] width 149 height 184
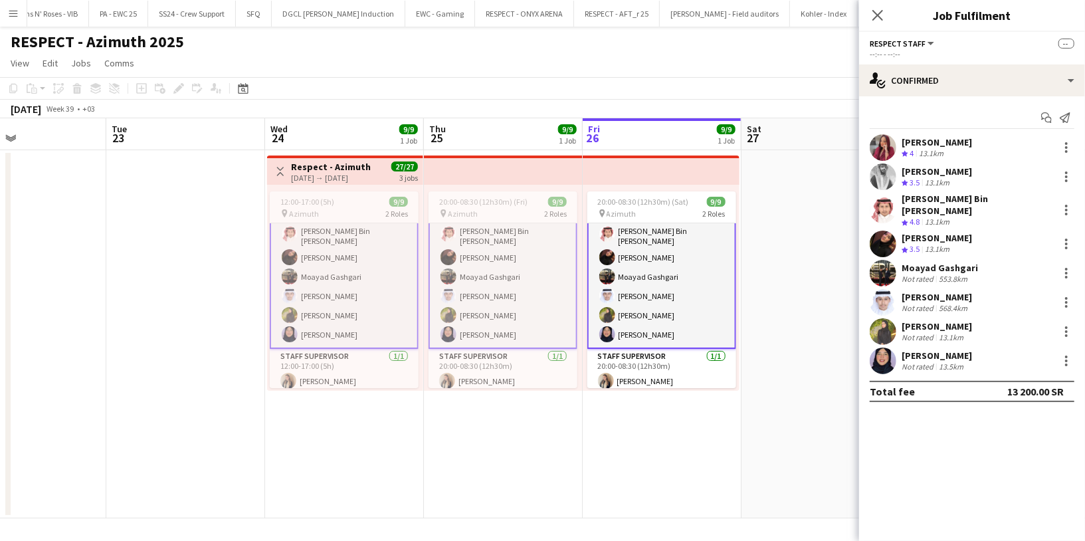
scroll to position [62, 0]
click at [654, 292] on app-card-role "Respect Staff 8/8 20:00-08:30 (12h30m) Omnia Abdullh Turky Abdulaziz Abdurahman…" at bounding box center [662, 255] width 149 height 187
click at [1069, 236] on div at bounding box center [1067, 244] width 16 height 16
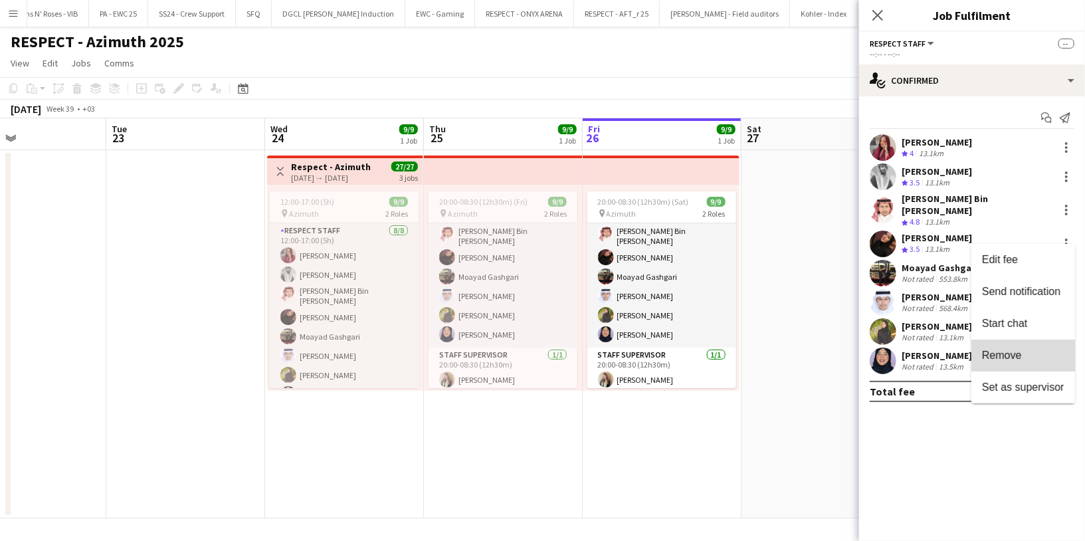
click at [1024, 354] on span "Remove" at bounding box center [1023, 355] width 82 height 12
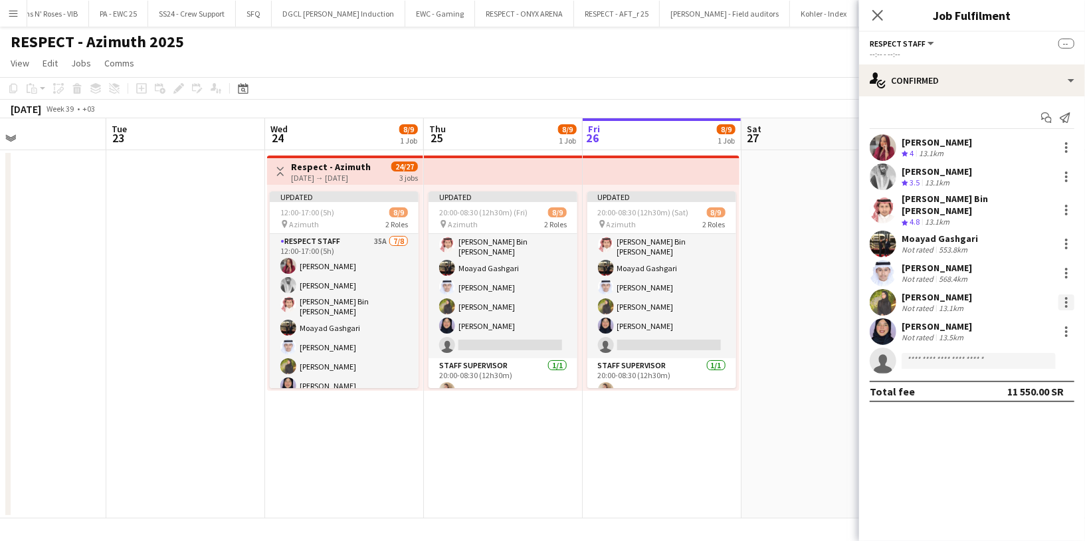
click at [1067, 297] on div at bounding box center [1066, 298] width 3 height 3
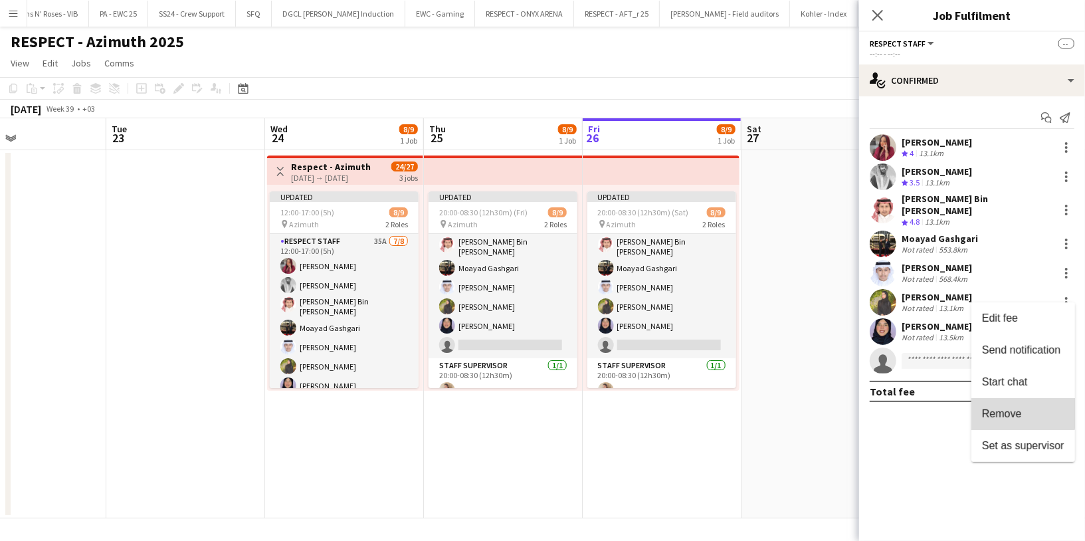
click at [1019, 411] on span "Remove" at bounding box center [1002, 412] width 40 height 11
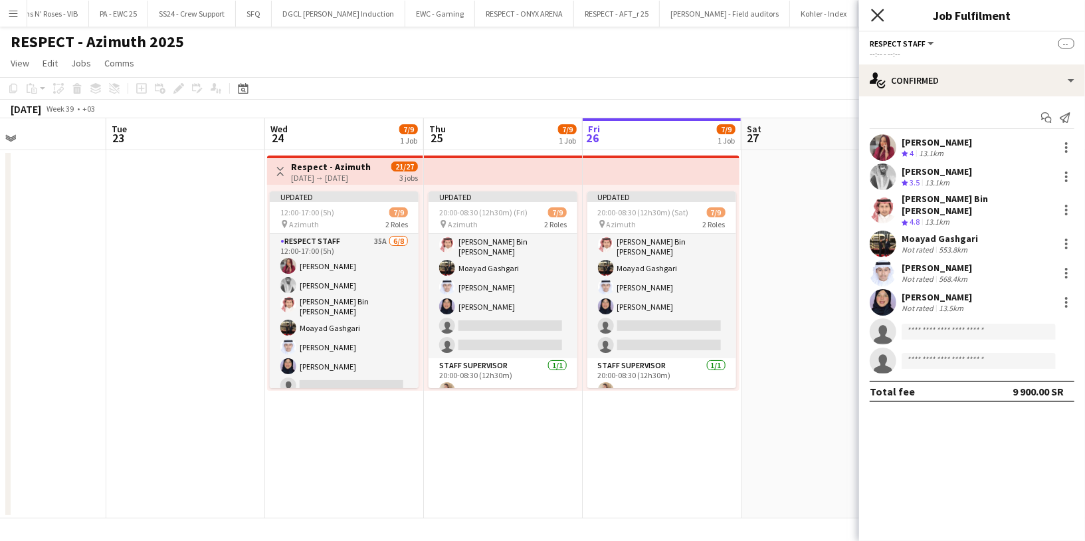
click at [877, 16] on icon at bounding box center [877, 15] width 13 height 13
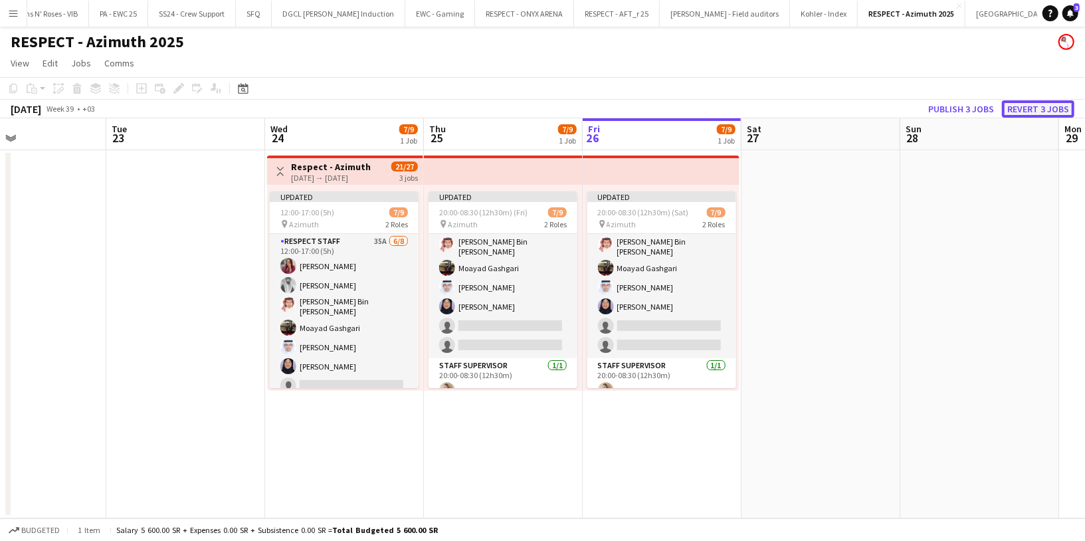
click at [1027, 108] on button "Revert 3 jobs" at bounding box center [1038, 108] width 72 height 17
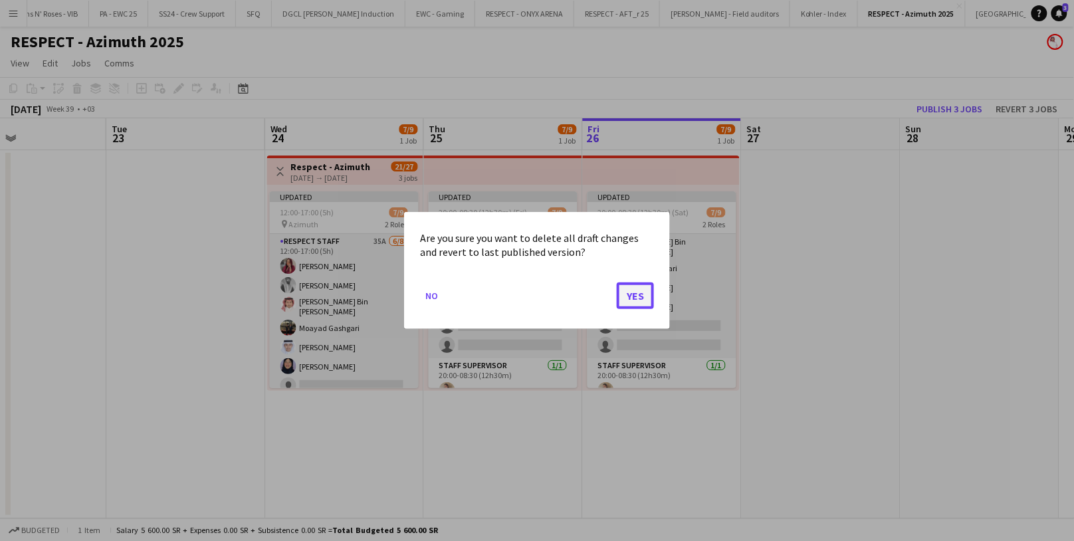
click at [620, 305] on button "Yes" at bounding box center [635, 295] width 37 height 27
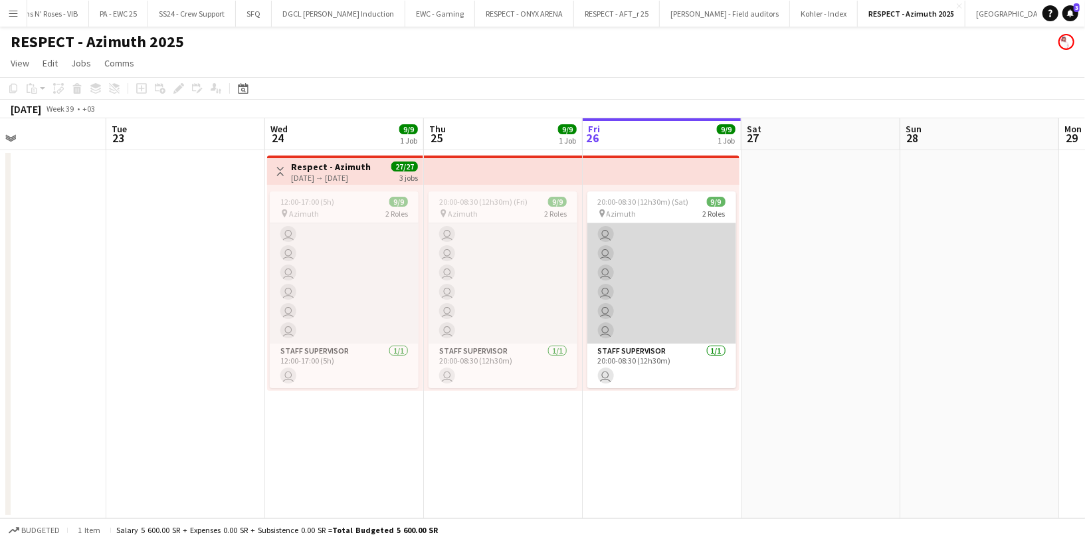
scroll to position [0, 0]
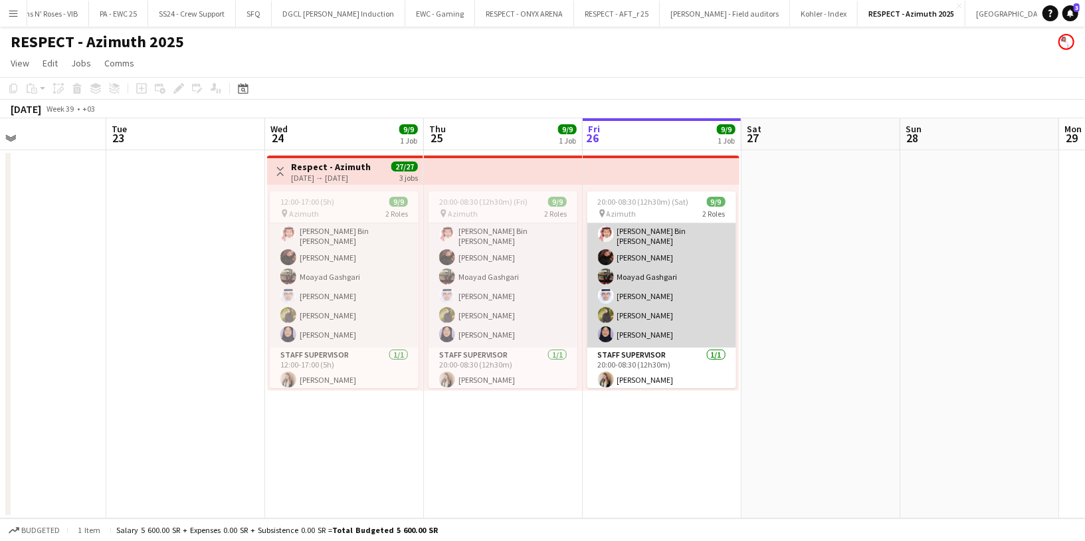
click at [666, 293] on app-card-role "Respect Staff 8/8 20:00-08:30 (12h30m) Omnia Abdullh Turky Abdulaziz Abdurahman…" at bounding box center [662, 255] width 149 height 184
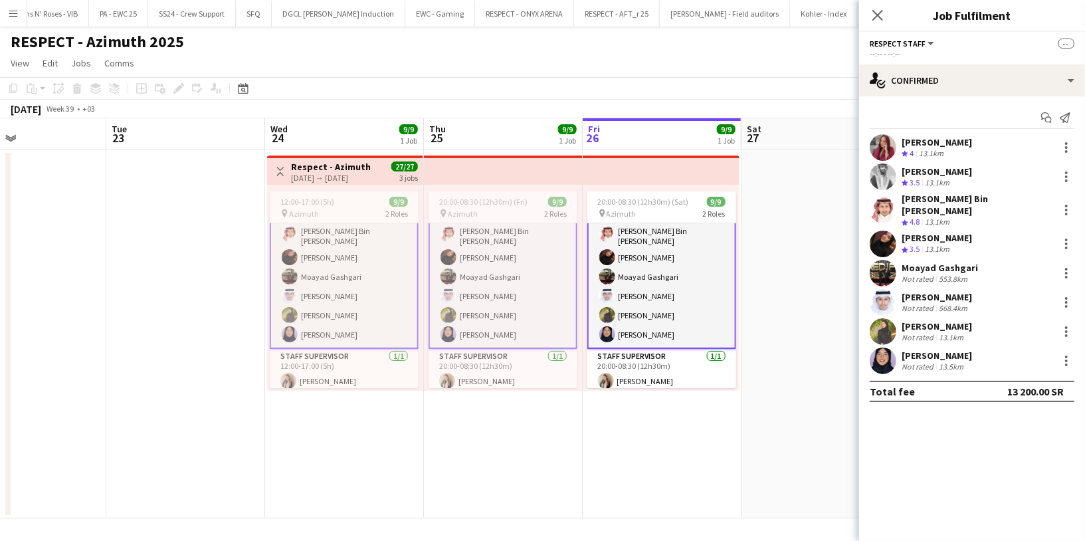
click at [666, 293] on app-card-role "Respect Staff 8/8 20:00-08:30 (12h30m) Omnia Abdullh Turky Abdulaziz Abdurahman…" at bounding box center [662, 255] width 149 height 187
click at [1069, 236] on div at bounding box center [1067, 244] width 16 height 16
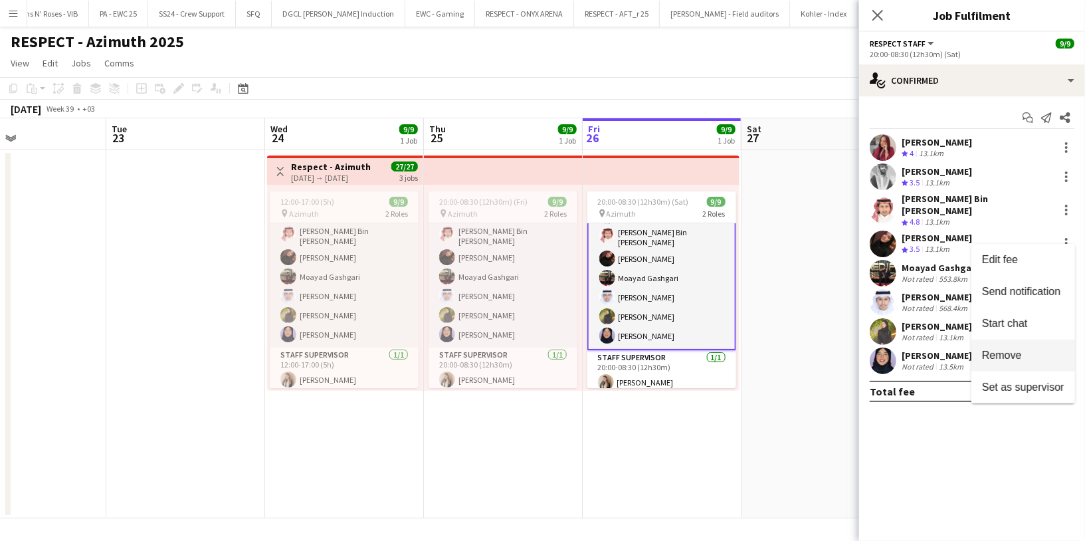
click at [1004, 352] on span "Remove" at bounding box center [1002, 354] width 40 height 11
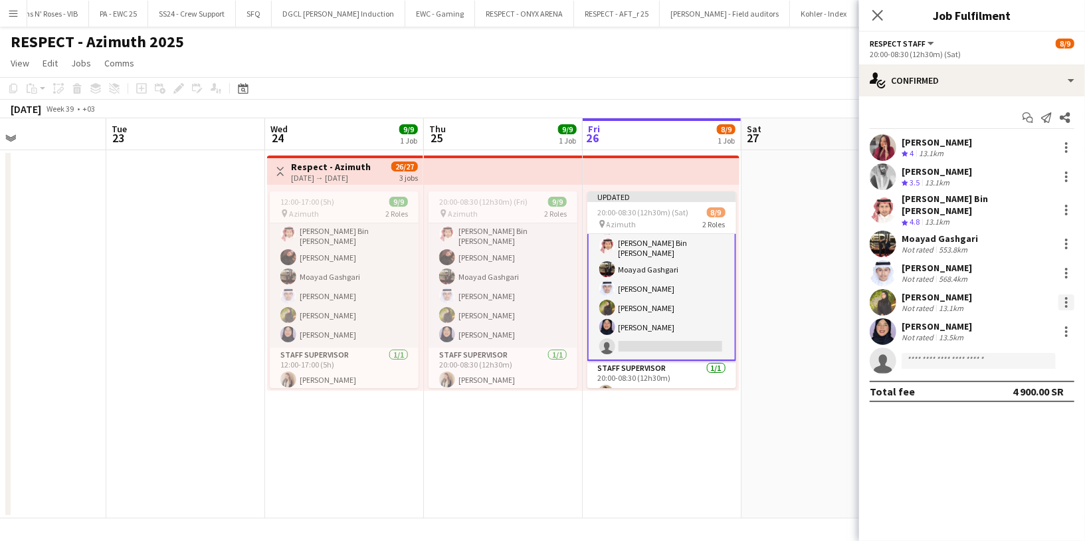
click at [1068, 294] on div at bounding box center [1067, 302] width 16 height 16
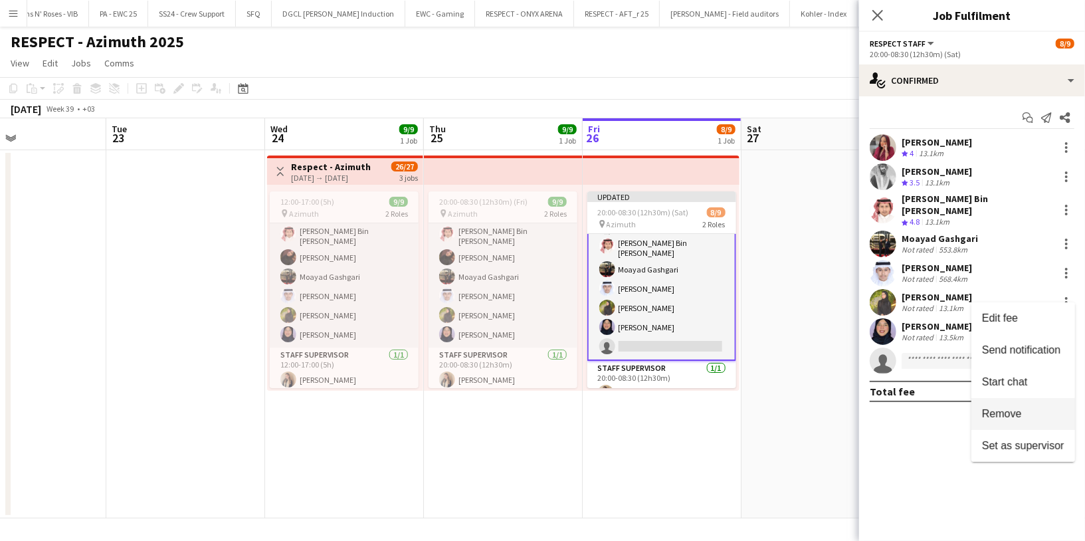
click at [1000, 423] on button "Remove" at bounding box center [1024, 414] width 104 height 32
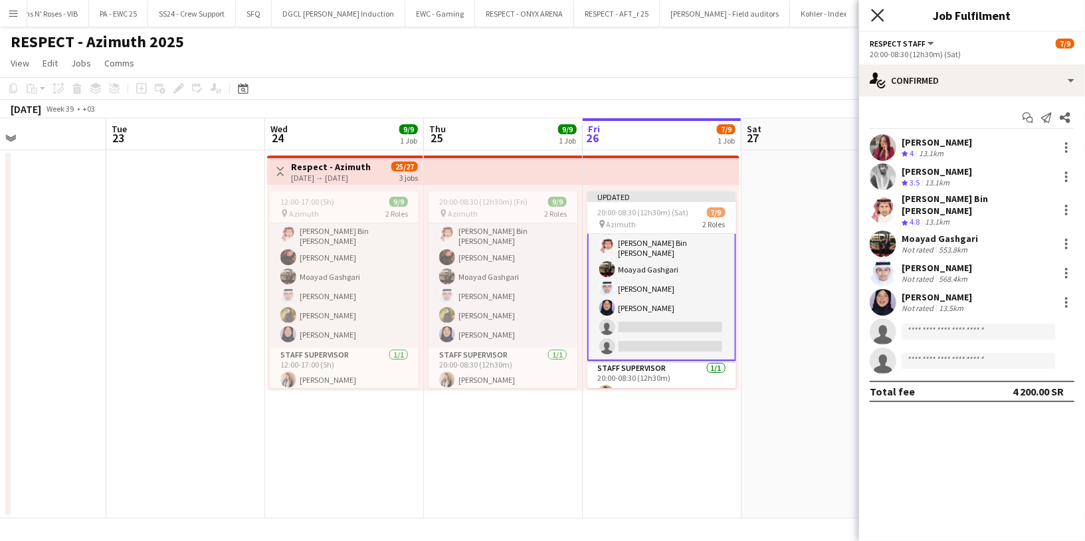
click at [877, 10] on icon "Close pop-in" at bounding box center [877, 15] width 13 height 13
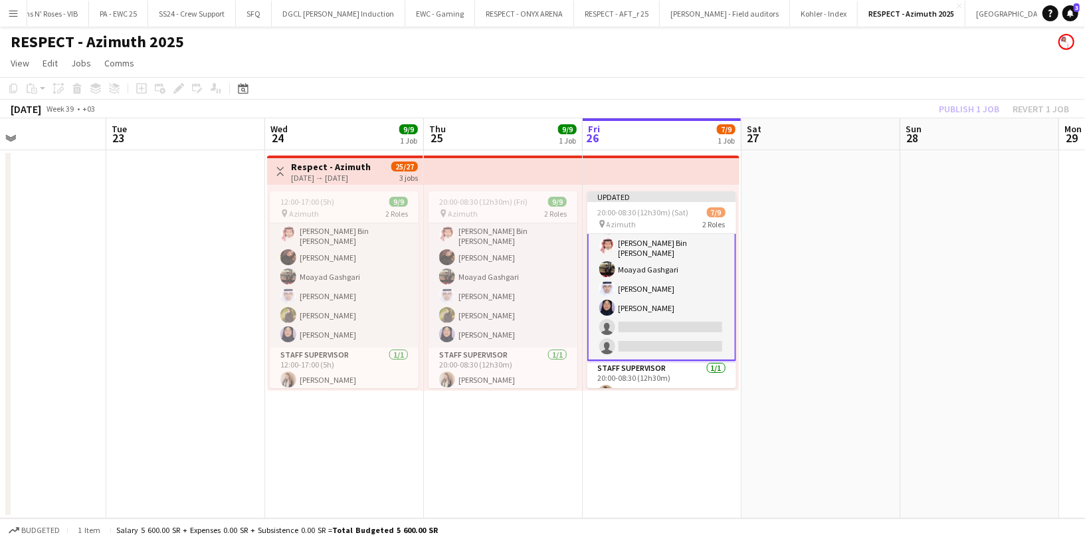
click at [975, 108] on div "Publish 1 job Revert 1 job" at bounding box center [1004, 108] width 162 height 17
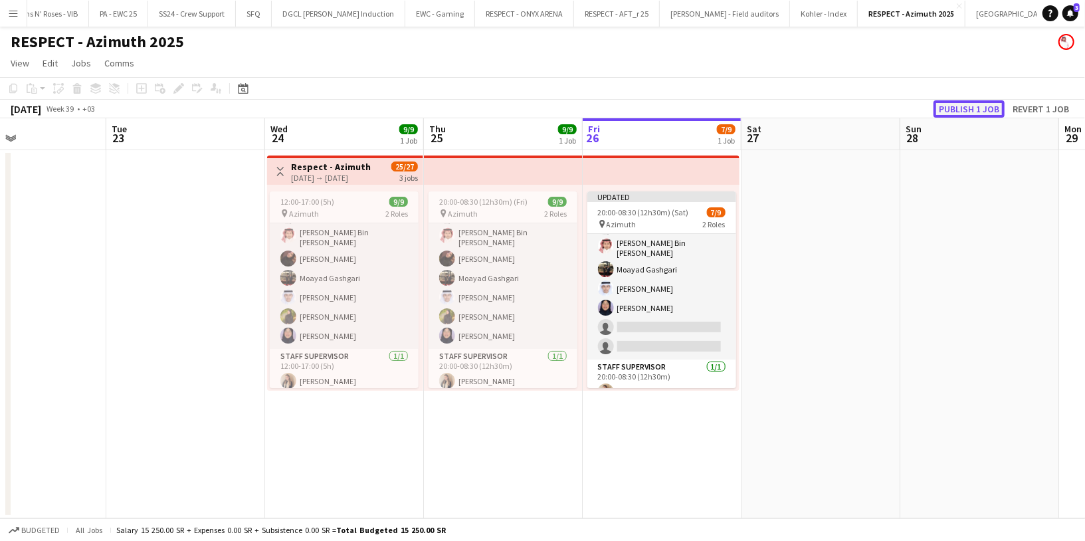
click at [963, 108] on button "Publish 1 job" at bounding box center [969, 108] width 71 height 17
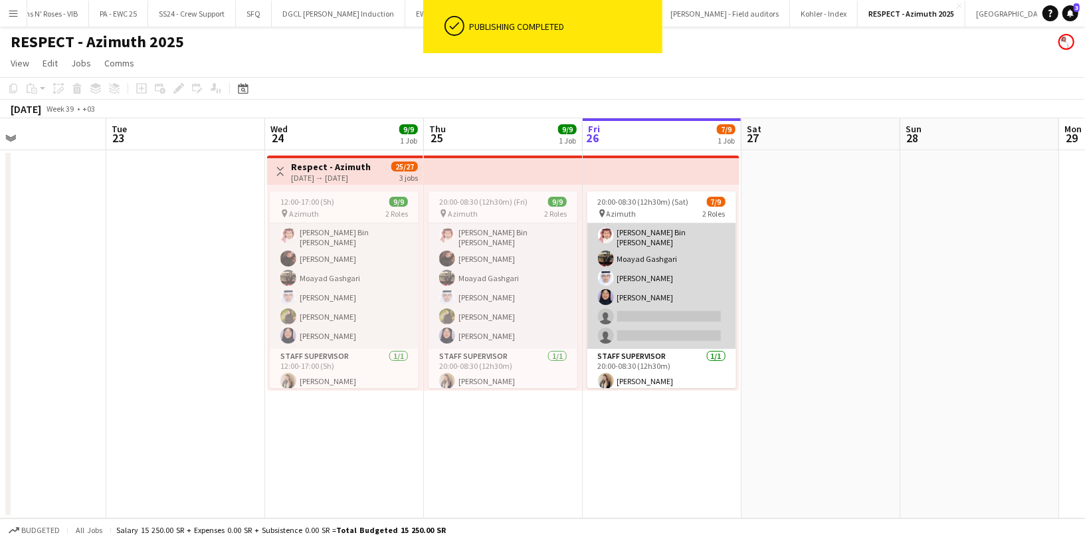
click at [662, 298] on app-card-role "Respect Staff 35A 6/8 20:00-08:30 (12h30m) Omnia Abdullh Turky Abdulaziz Abdura…" at bounding box center [662, 257] width 149 height 184
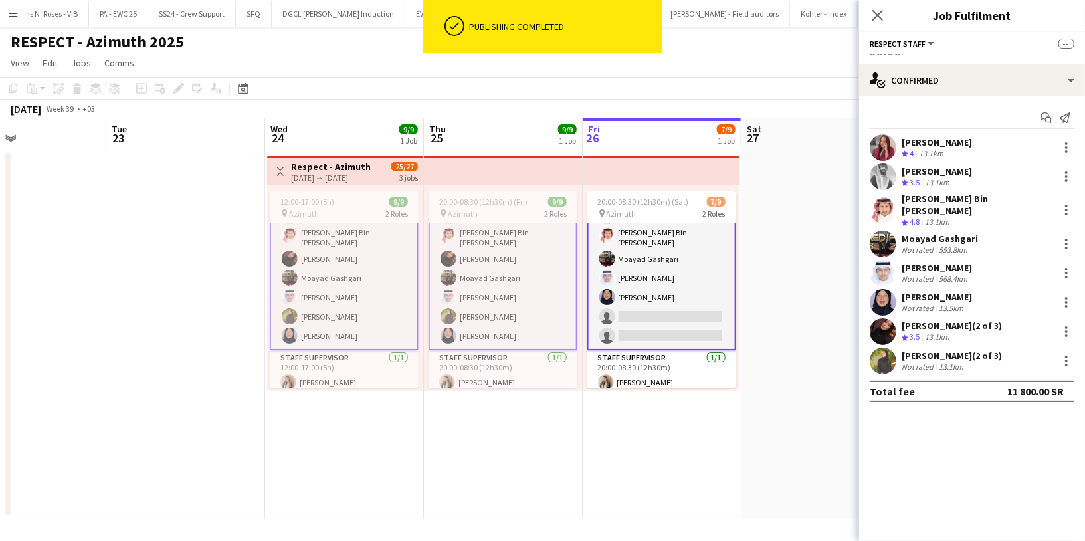
click at [677, 286] on app-card-role "Respect Staff 35A 6/8 20:00-08:30 (12h30m) Omnia Abdullh Turky Abdulaziz Abdura…" at bounding box center [662, 256] width 149 height 187
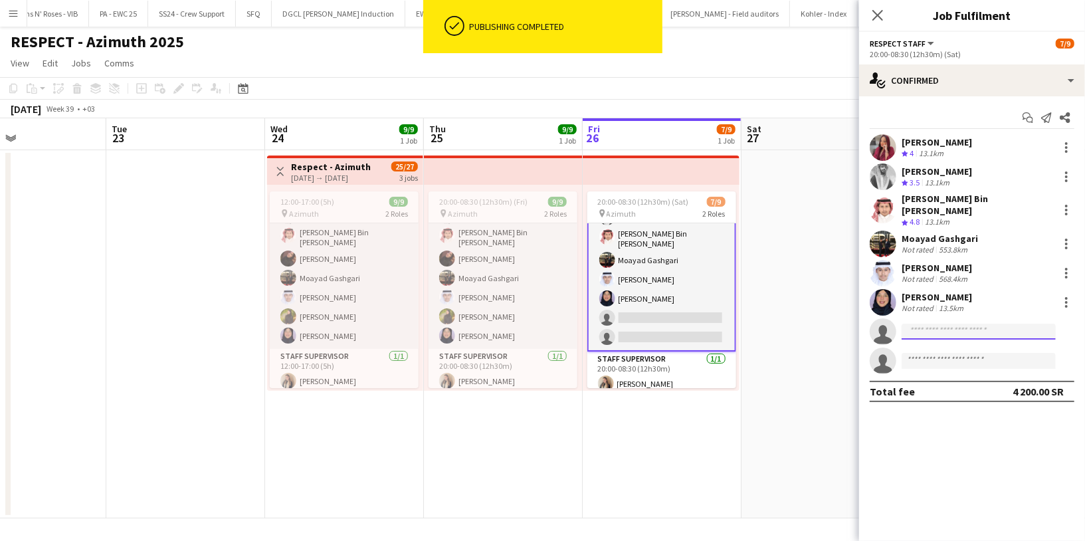
click at [925, 324] on input at bounding box center [979, 332] width 154 height 16
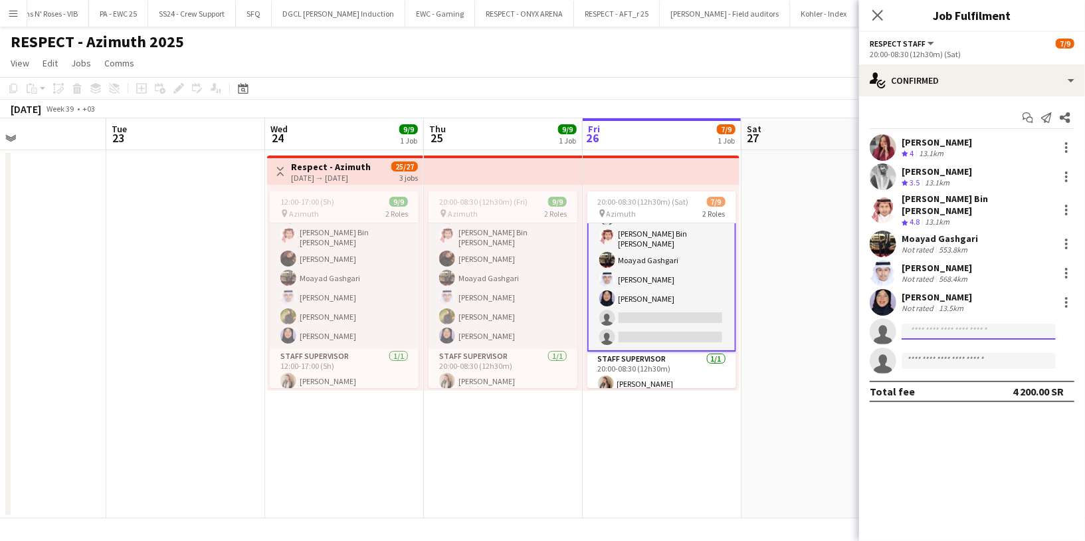
paste input "**********"
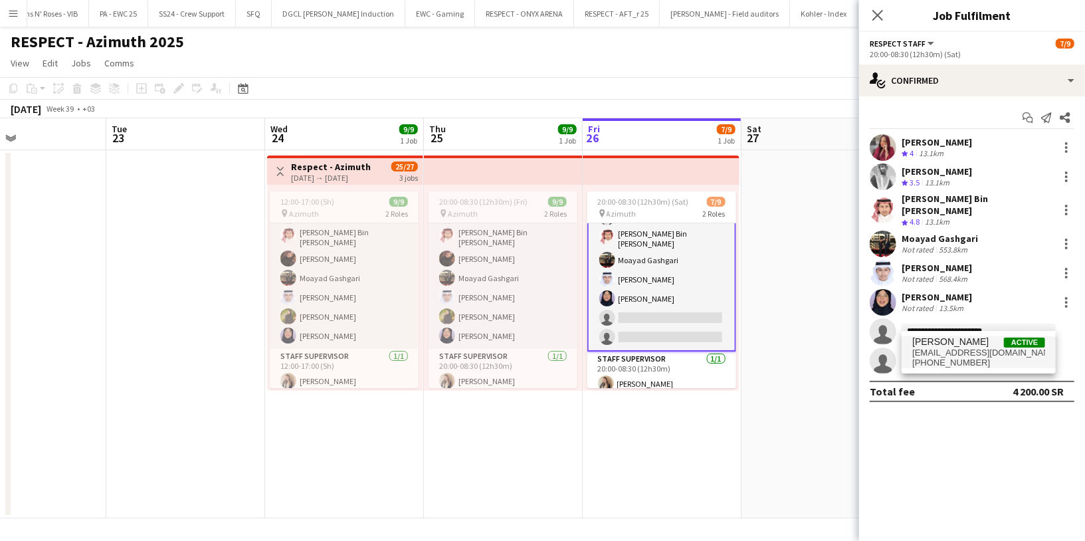
type input "**********"
click at [962, 345] on span "Sameeha Aqlan" at bounding box center [951, 341] width 76 height 11
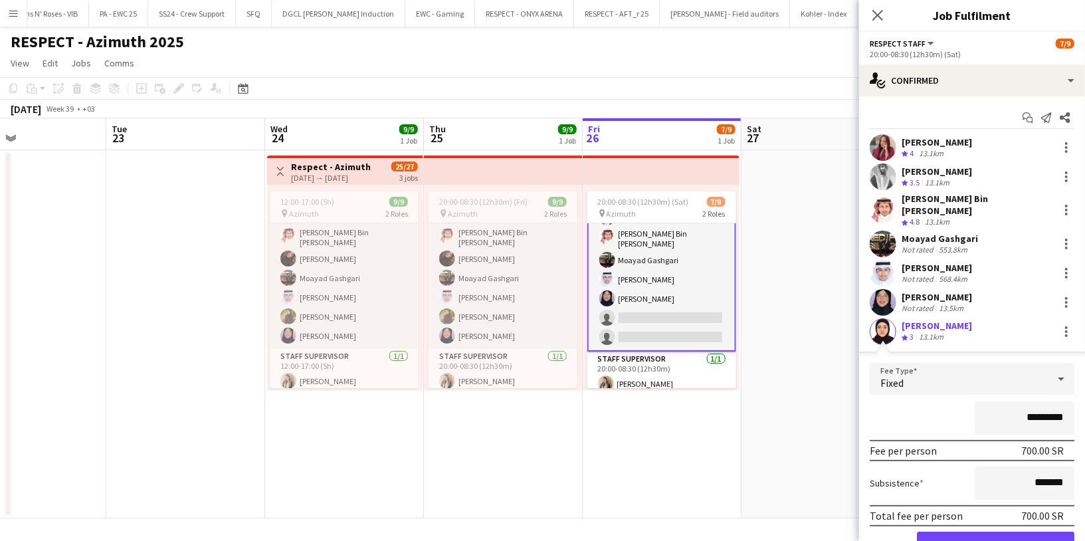
click at [931, 404] on div "*********" at bounding box center [972, 417] width 205 height 33
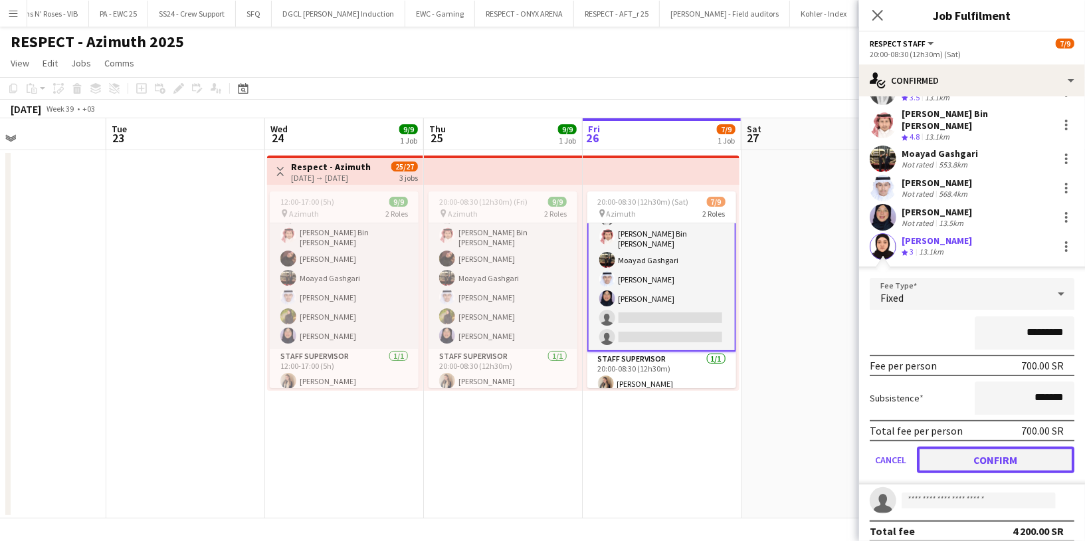
click at [970, 453] on button "Confirm" at bounding box center [996, 460] width 158 height 27
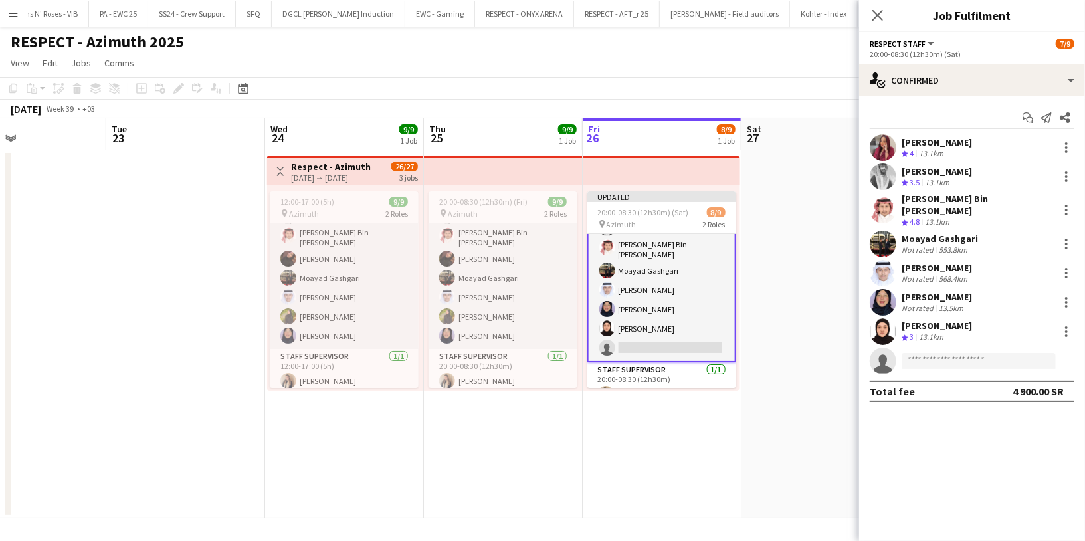
click at [792, 28] on div "RESPECT - Azimuth 2025" at bounding box center [542, 39] width 1085 height 25
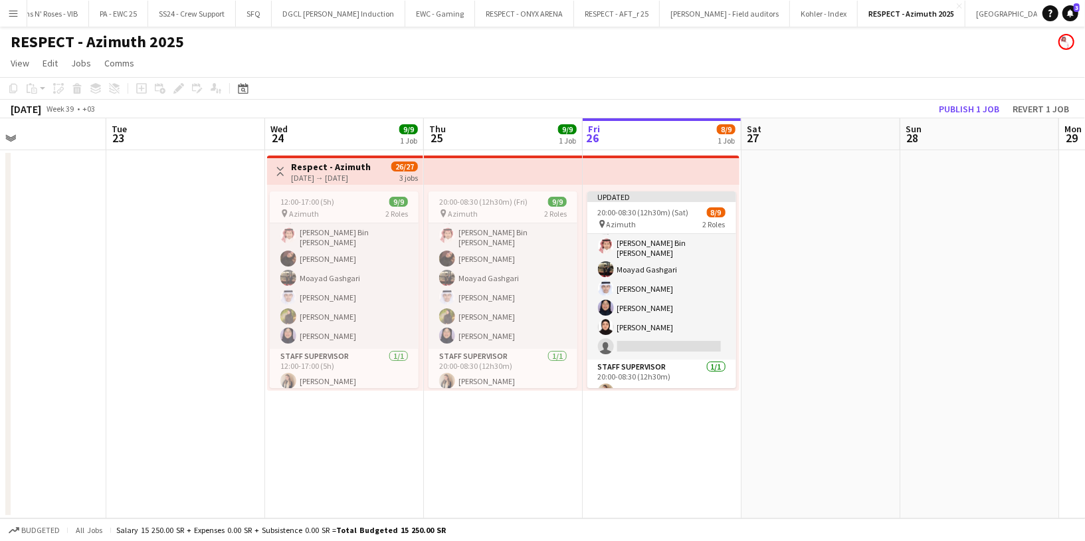
scroll to position [58, 0]
click at [970, 107] on button "Publish 1 job" at bounding box center [969, 108] width 71 height 17
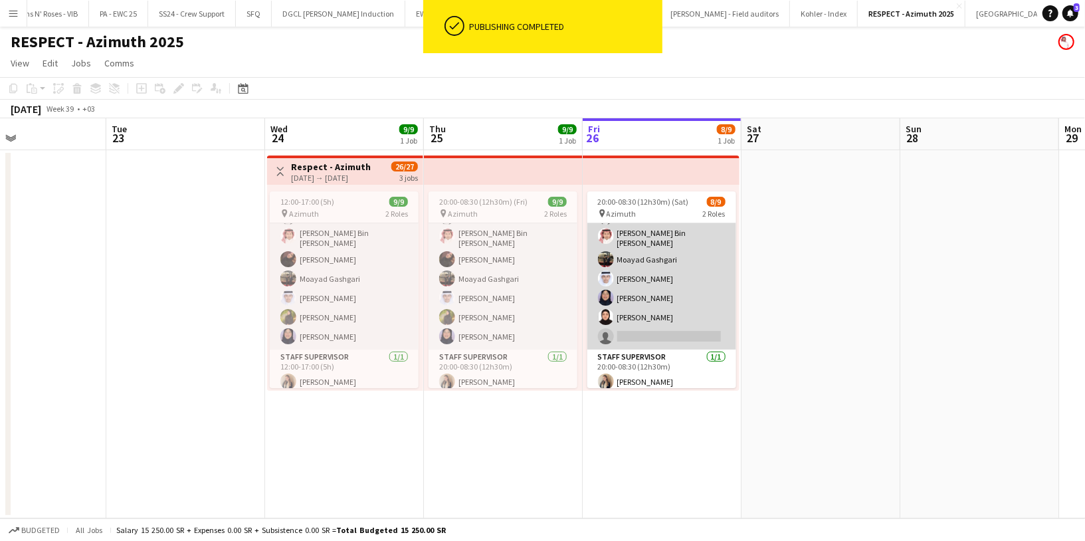
click at [650, 325] on app-card-role "Respect Staff 35A 7/8 20:00-08:30 (12h30m) Omnia Abdullh Turky Abdulaziz Abdura…" at bounding box center [662, 257] width 149 height 184
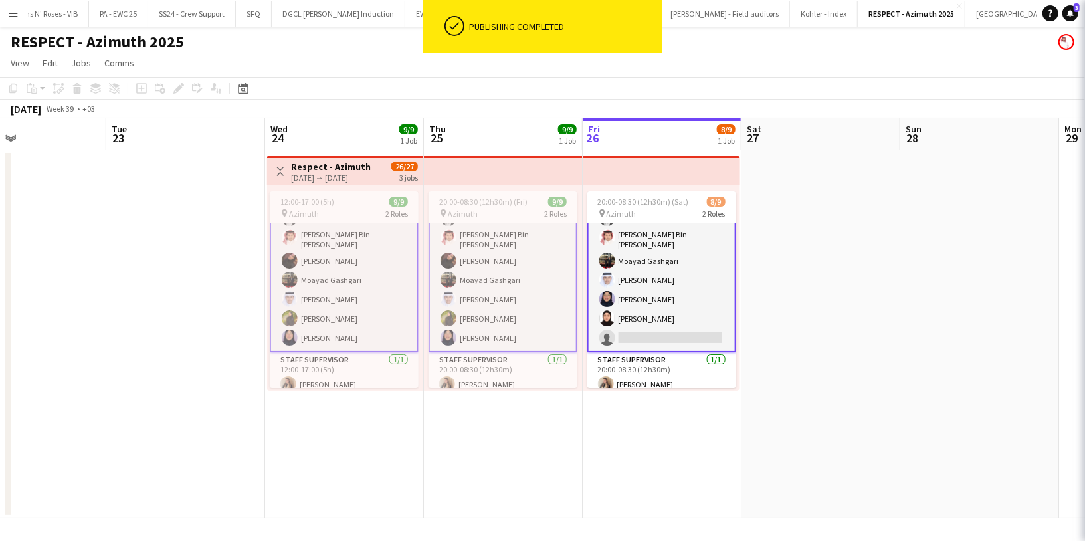
scroll to position [58, 0]
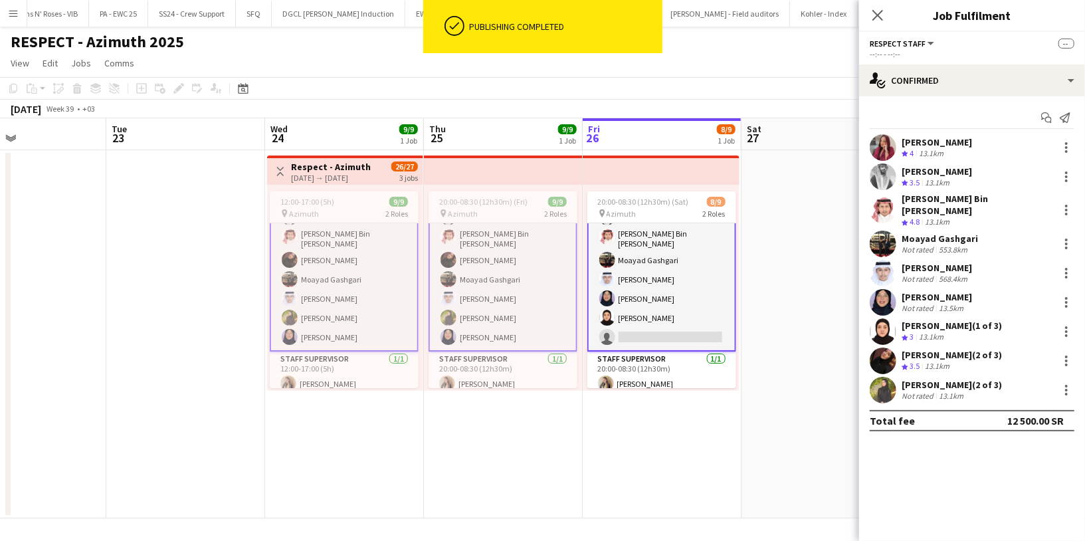
click at [697, 324] on app-card-role "Respect Staff 35A 7/8 20:00-08:30 (12h30m) Omnia Abdullh Turky Abdulaziz Abdura…" at bounding box center [662, 258] width 149 height 187
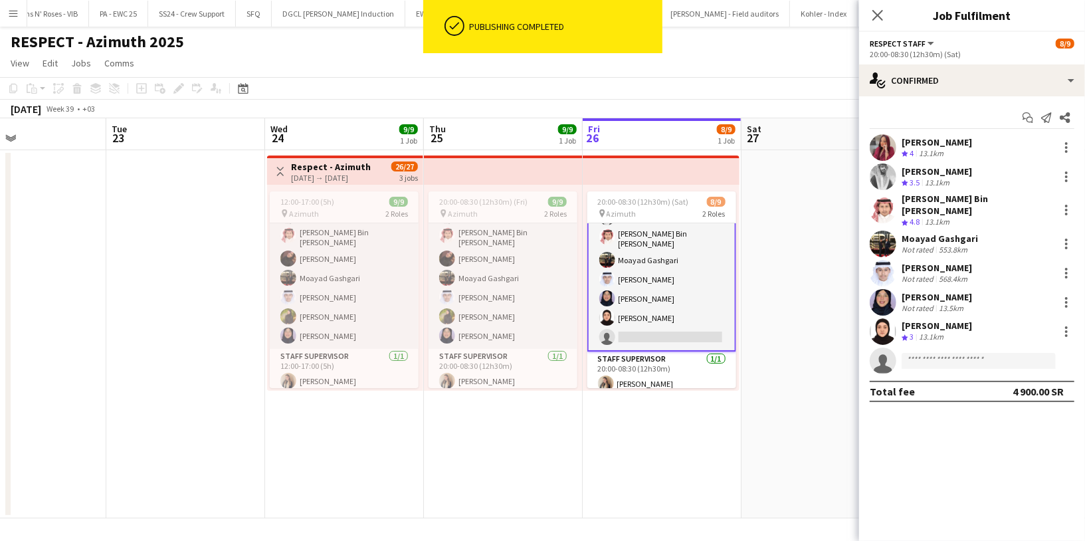
scroll to position [58, 0]
click at [922, 353] on input at bounding box center [979, 361] width 154 height 16
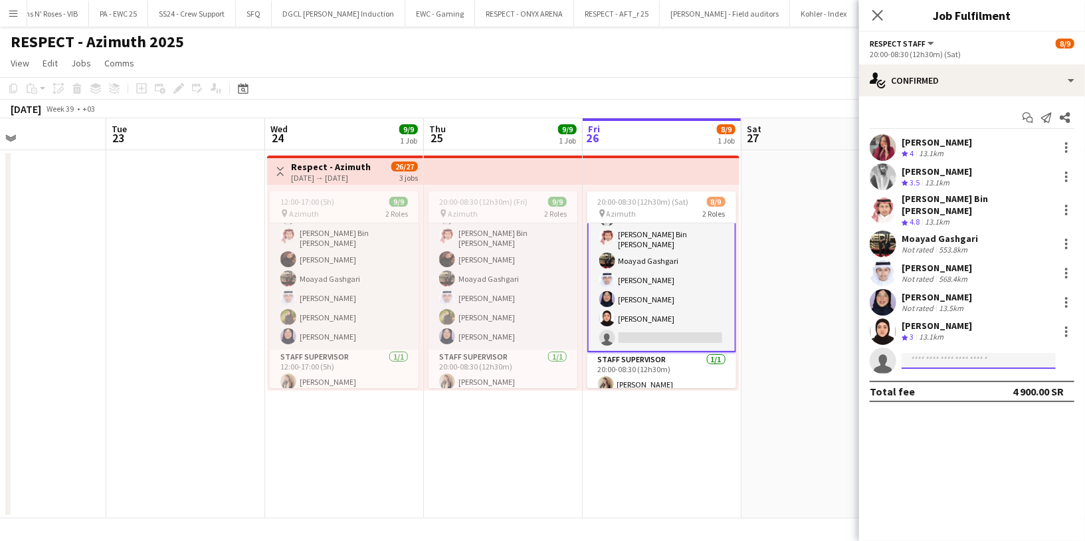
paste input "**********"
click at [906, 353] on input "**********" at bounding box center [979, 361] width 154 height 16
click at [907, 353] on input "**********" at bounding box center [979, 361] width 154 height 16
drag, startPoint x: 907, startPoint y: 352, endPoint x: 897, endPoint y: 352, distance: 10.0
click at [897, 353] on form "**********" at bounding box center [986, 361] width 178 height 17
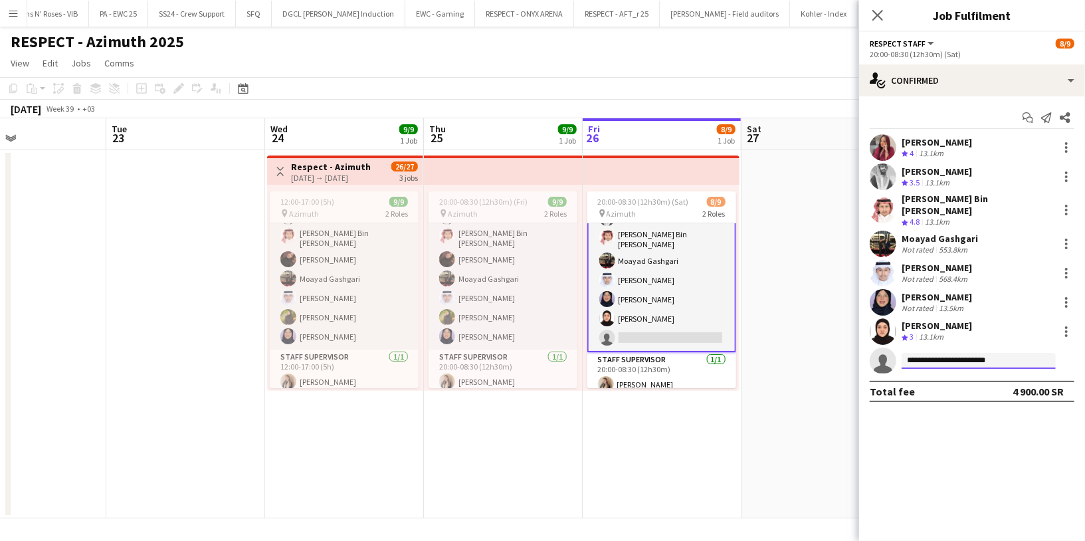
click at [909, 353] on input "**********" at bounding box center [979, 361] width 154 height 16
type input "**********"
click at [885, 19] on app-icon "Close pop-in" at bounding box center [878, 15] width 19 height 19
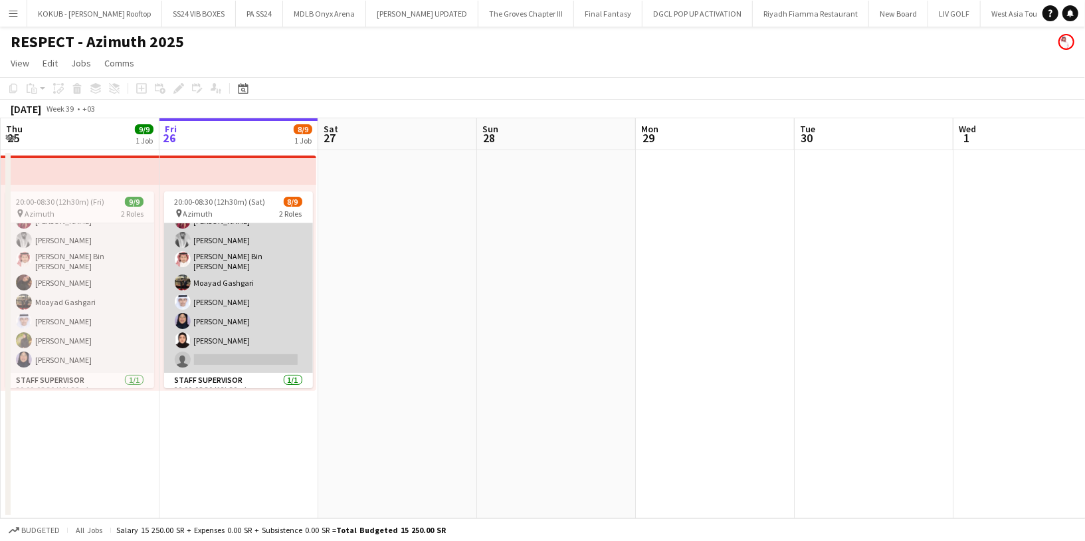
scroll to position [35, 0]
click at [241, 356] on app-card-role "Respect Staff 35A 7/8 20:00-08:30 (12h30m) Omnia Abdullh Turky Abdulaziz Abdura…" at bounding box center [238, 280] width 149 height 184
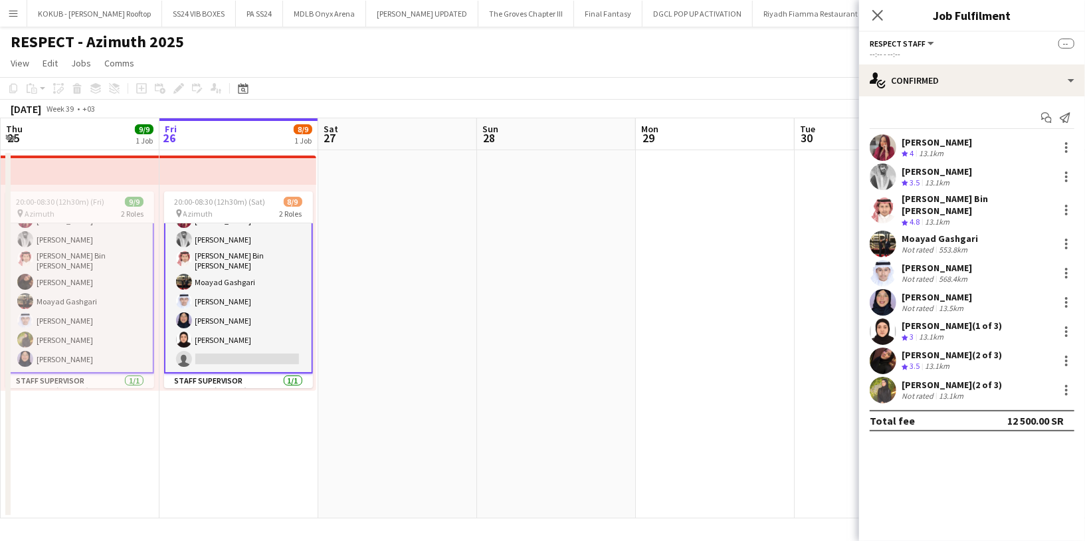
click at [253, 330] on app-card-role "Respect Staff 35A [DATE] 20:00-08:30 (12h30m) Omnia Abdullh Turky [PERSON_NAME]…" at bounding box center [238, 280] width 149 height 187
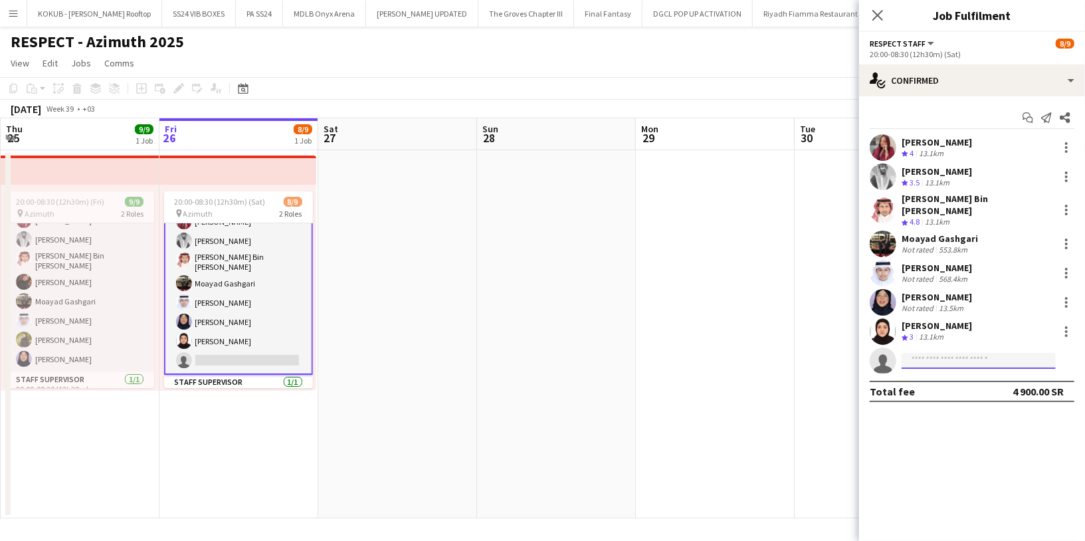
click at [911, 353] on input at bounding box center [979, 361] width 154 height 16
paste input "**********"
type input "**********"
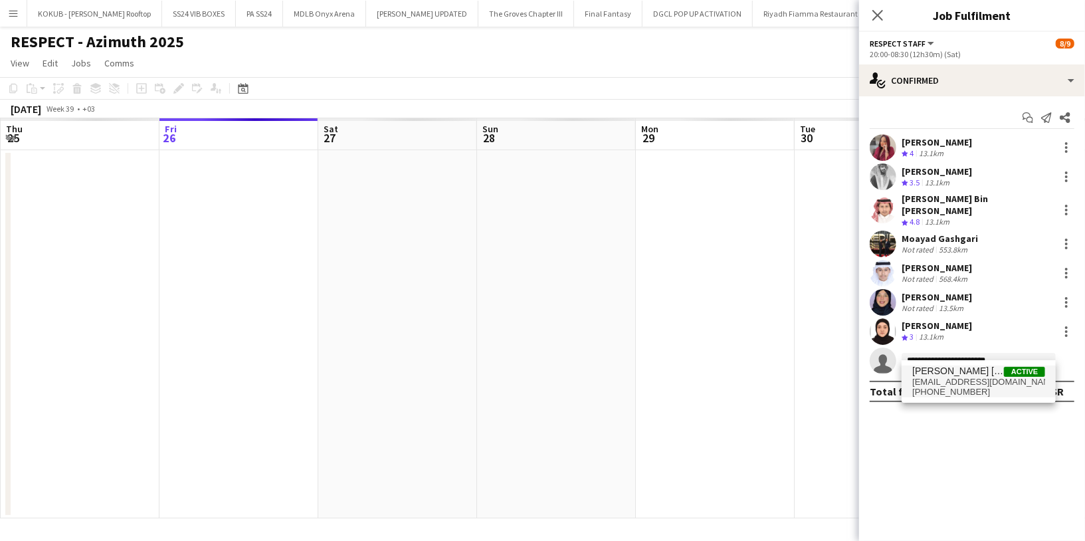
click at [946, 379] on span "[EMAIL_ADDRESS][DOMAIN_NAME]" at bounding box center [979, 382] width 133 height 11
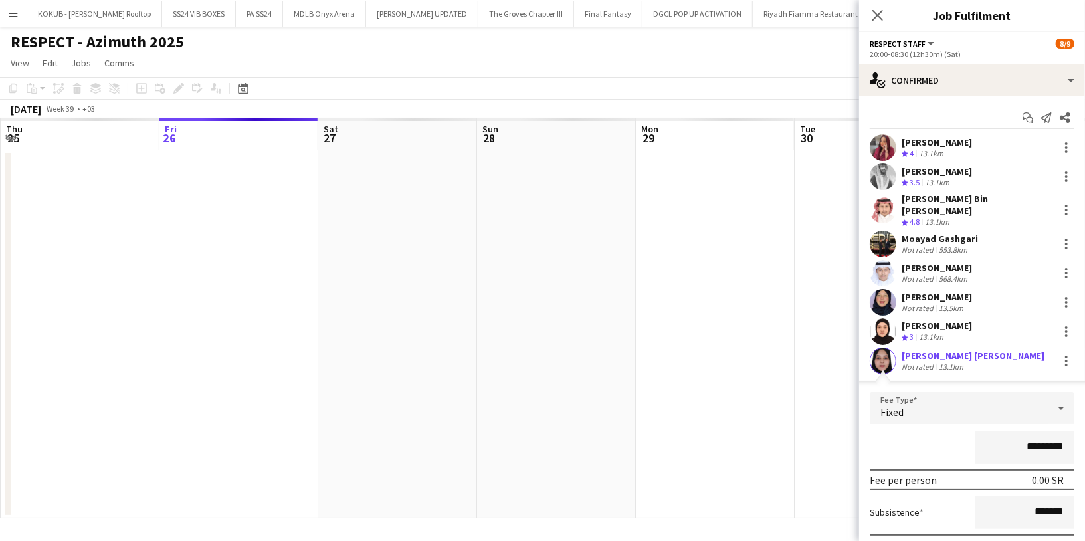
click at [906, 431] on div "*********" at bounding box center [972, 447] width 205 height 33
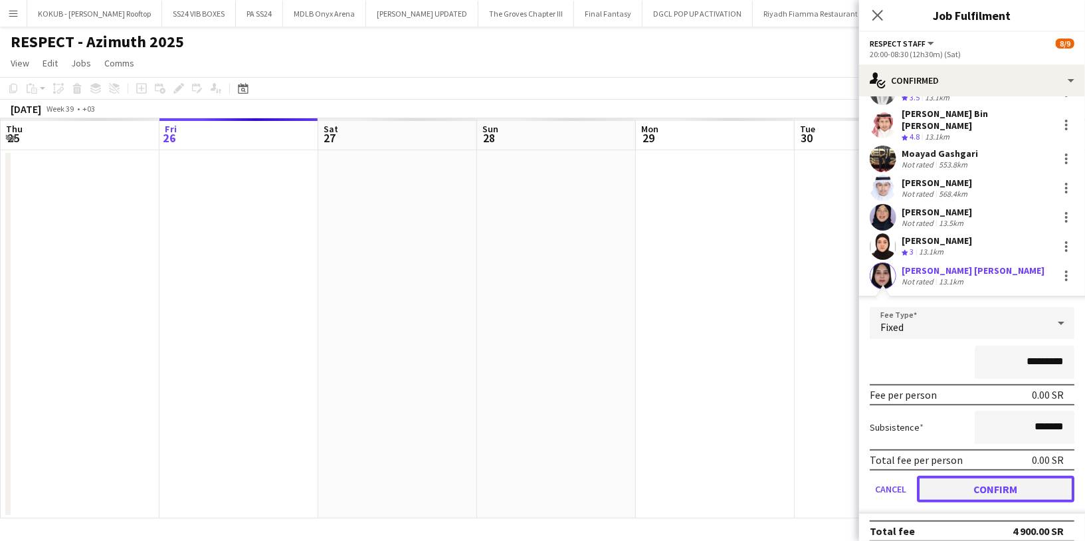
click at [964, 483] on button "Confirm" at bounding box center [996, 489] width 158 height 27
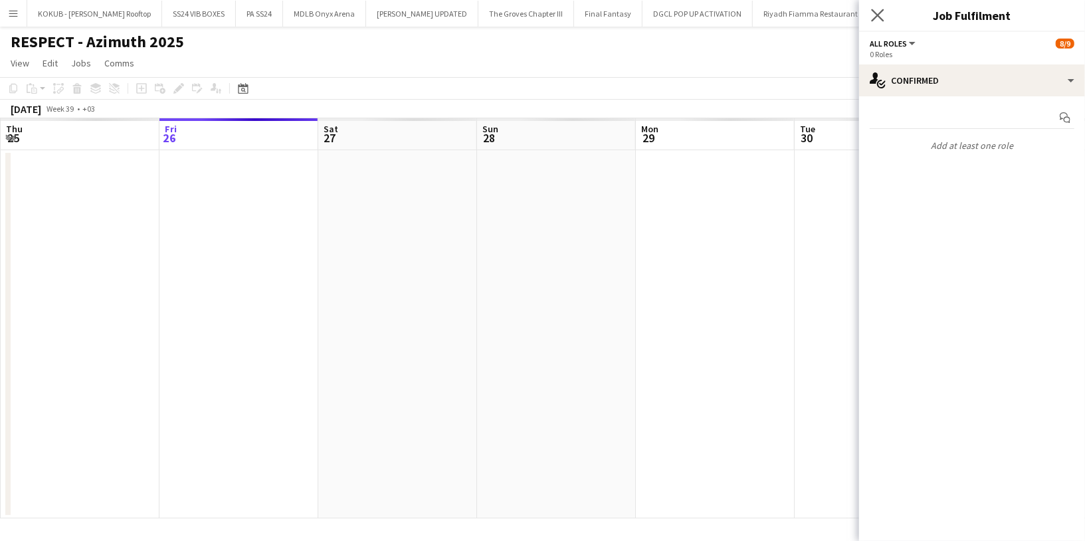
click at [874, 6] on app-icon "Close pop-in" at bounding box center [878, 15] width 19 height 19
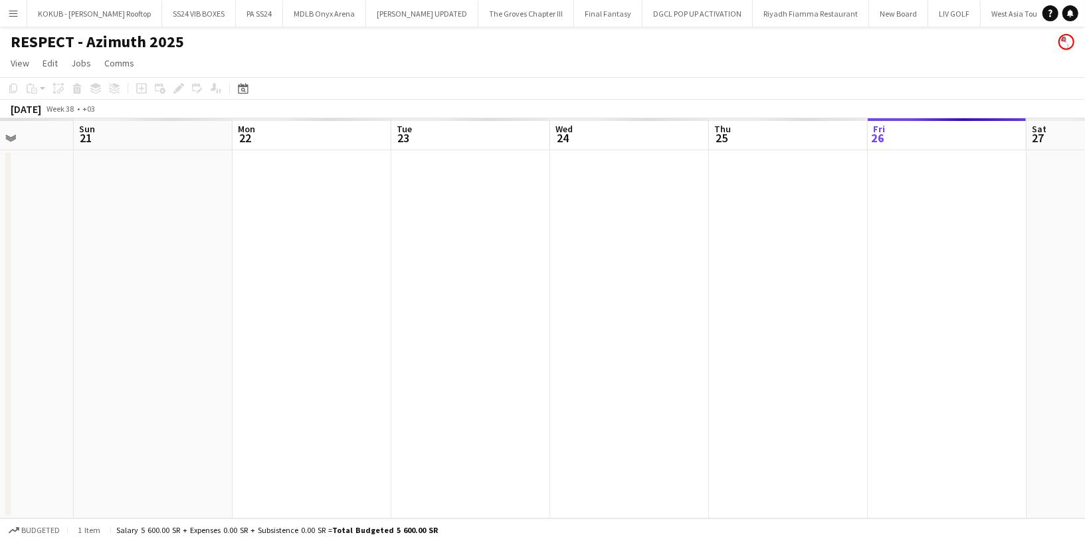
scroll to position [0, 386]
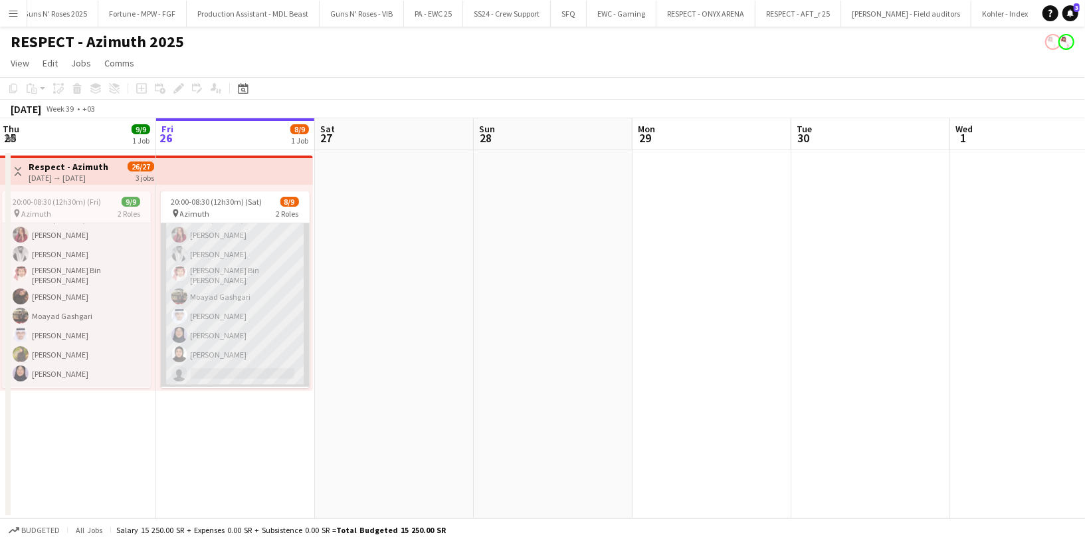
scroll to position [24, 0]
click at [233, 330] on app-card-role "Respect Staff 35A [DATE] 20:00-08:30 (12h30m) Omnia Abdullh Turky [PERSON_NAME]…" at bounding box center [235, 291] width 149 height 184
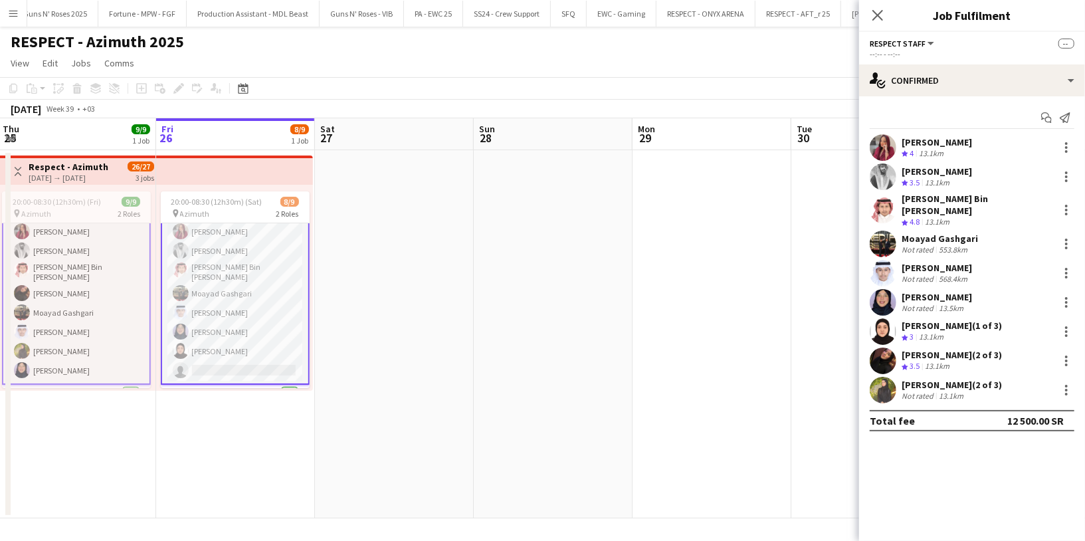
click at [233, 330] on app-card-role "Respect Staff 35A [DATE] 20:00-08:30 (12h30m) Omnia Abdullh Turky [PERSON_NAME]…" at bounding box center [235, 291] width 149 height 187
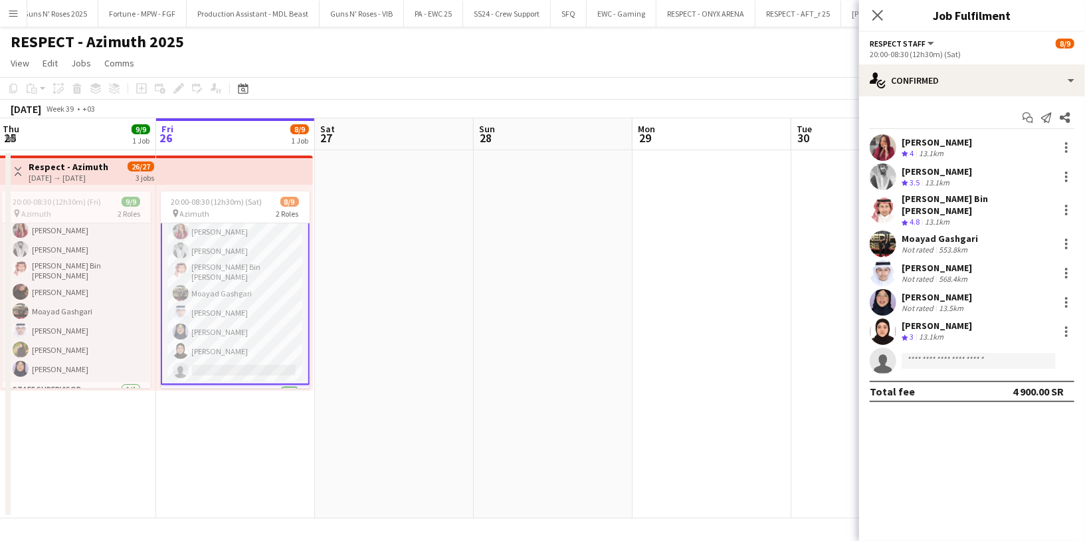
scroll to position [24, 0]
click at [929, 360] on app-invite-slot "single-neutral-actions" at bounding box center [972, 361] width 226 height 27
click at [931, 360] on body "Menu Boards Boards Boards All jobs Status Workforce Workforce My Workforce Recr…" at bounding box center [542, 270] width 1085 height 541
paste input "**********"
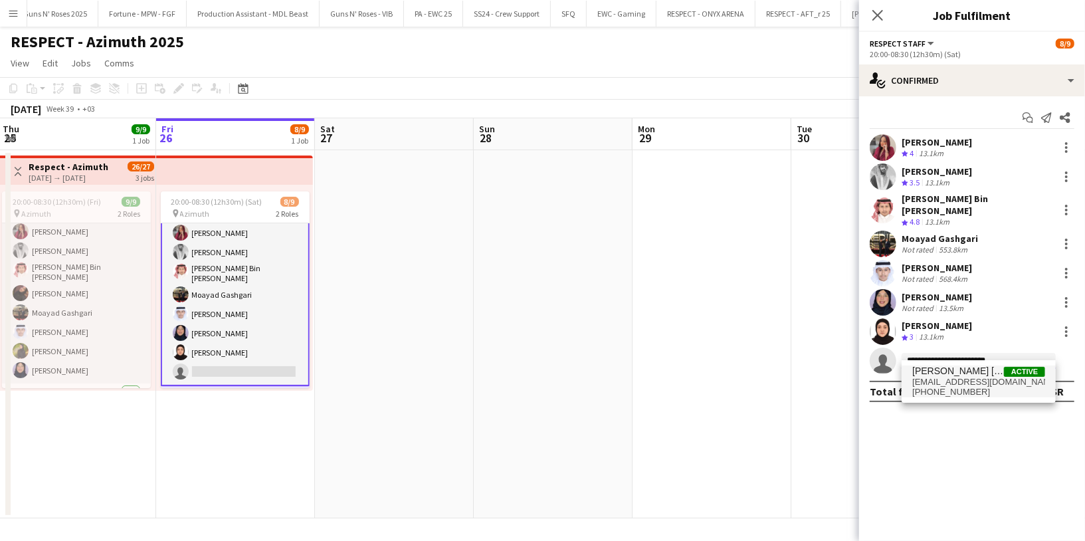
type input "**********"
click at [941, 375] on span "[PERSON_NAME] [PERSON_NAME]" at bounding box center [959, 371] width 92 height 11
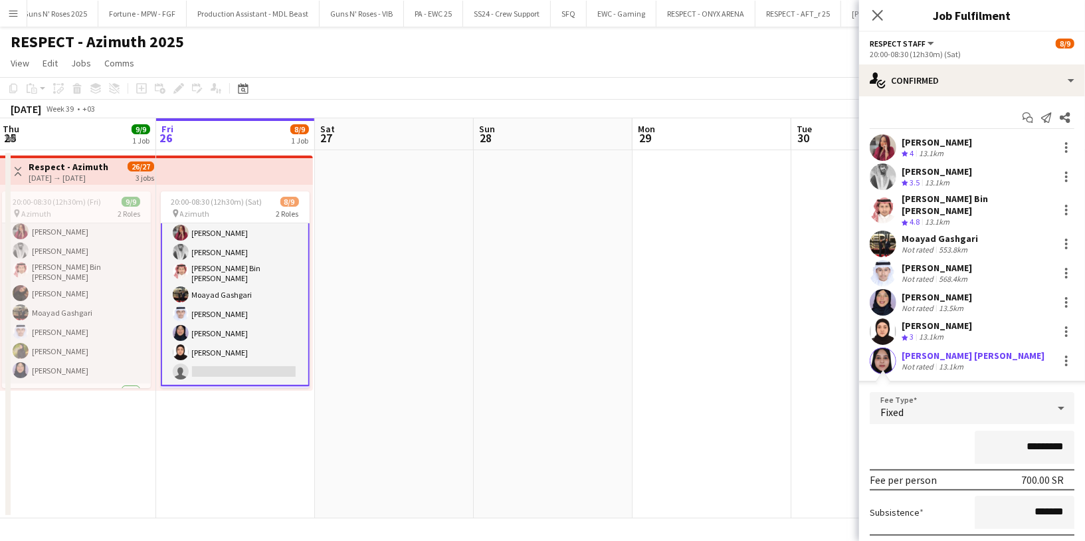
click at [911, 437] on div "*********" at bounding box center [972, 447] width 205 height 33
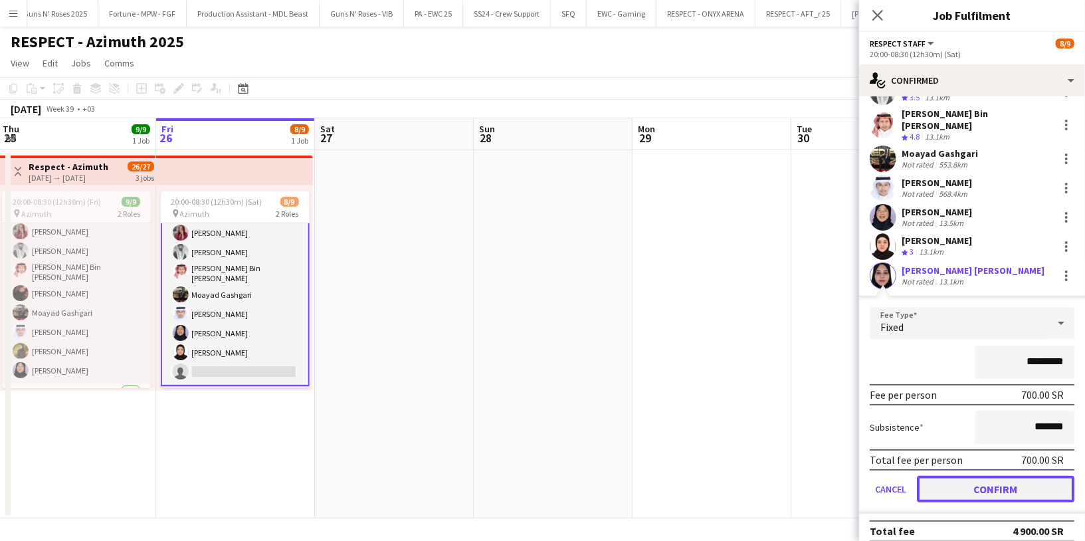
click at [970, 478] on button "Confirm" at bounding box center [996, 489] width 158 height 27
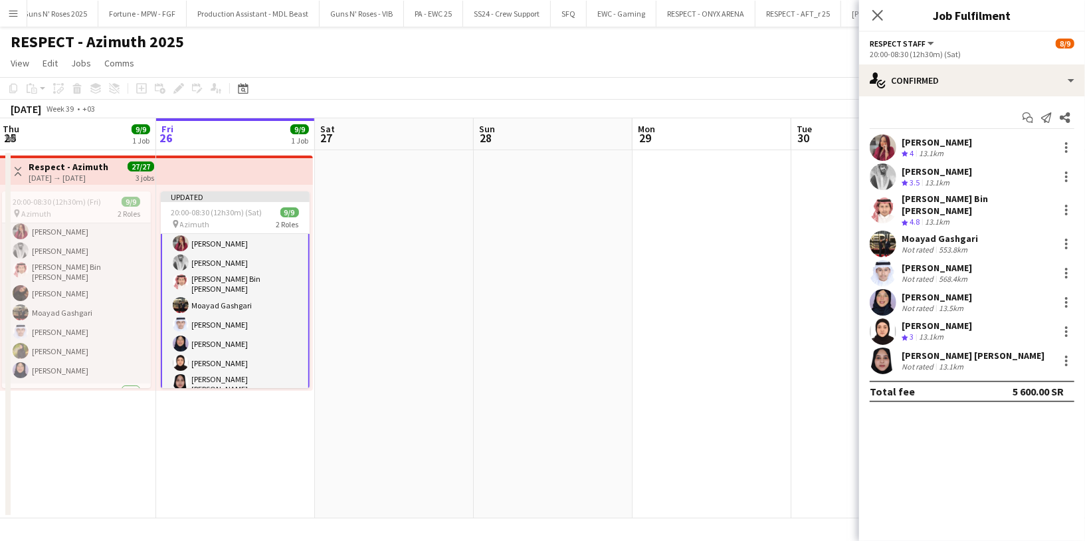
click at [723, 74] on app-page-menu "View Day view expanded Day view collapsed Month view Date picker Jump to [DATE]…" at bounding box center [542, 64] width 1085 height 25
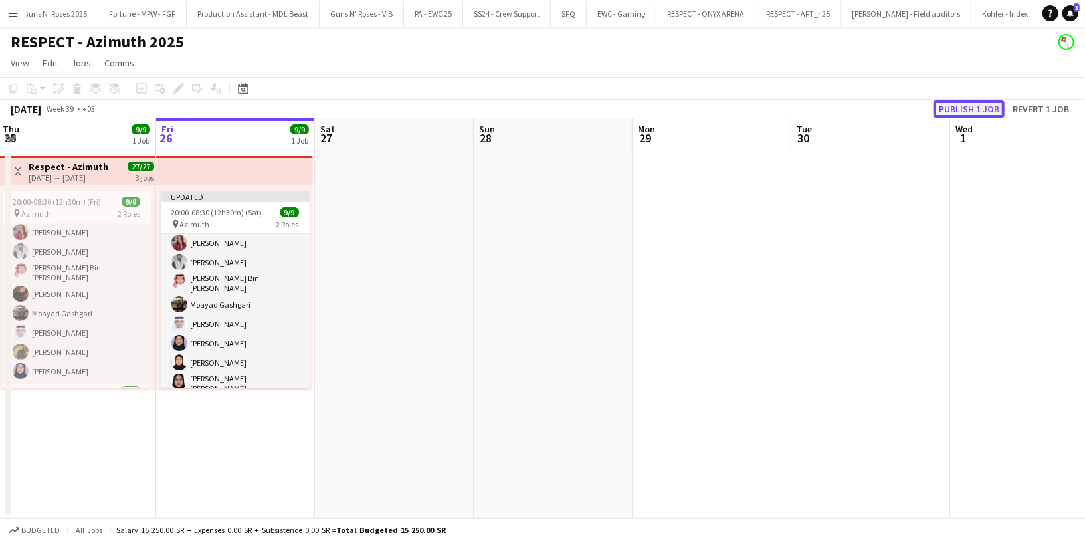
click at [952, 101] on button "Publish 1 job" at bounding box center [969, 108] width 71 height 17
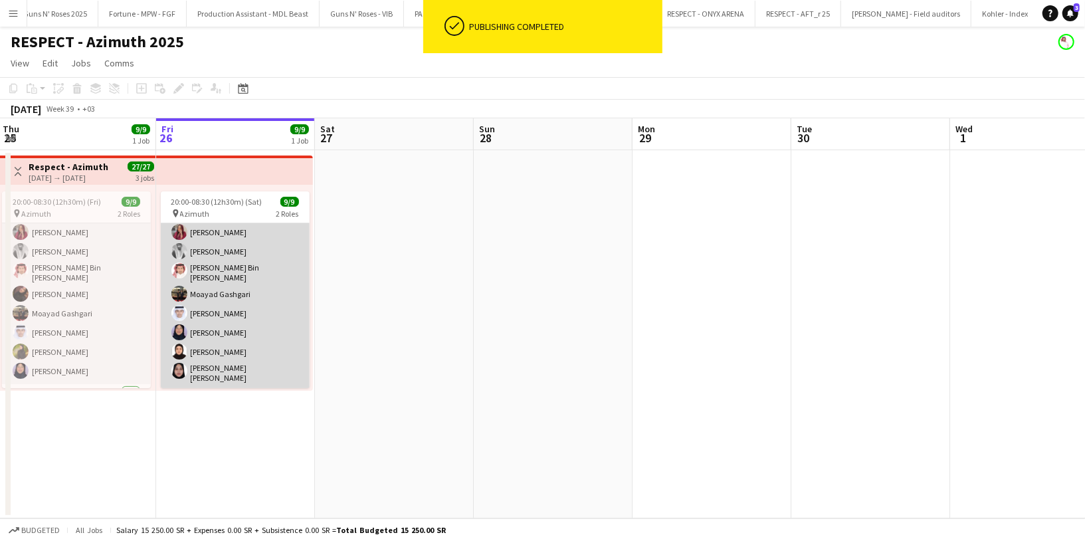
click at [235, 361] on app-card-role "Respect Staff [DATE] 20:00-08:30 (12h30m) Omnia Abdullh Turky [PERSON_NAME] Bin…" at bounding box center [235, 294] width 149 height 188
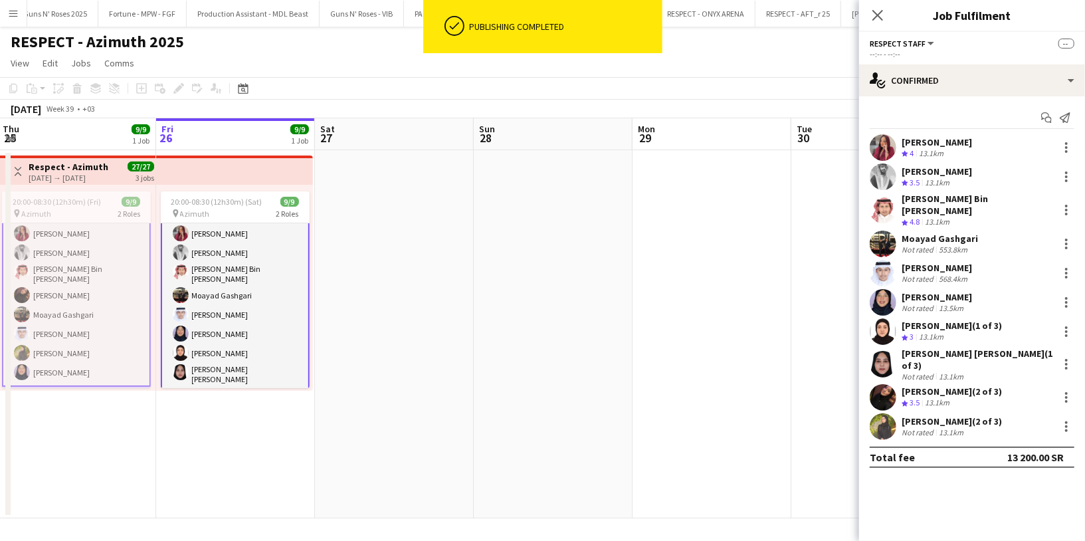
scroll to position [24, 0]
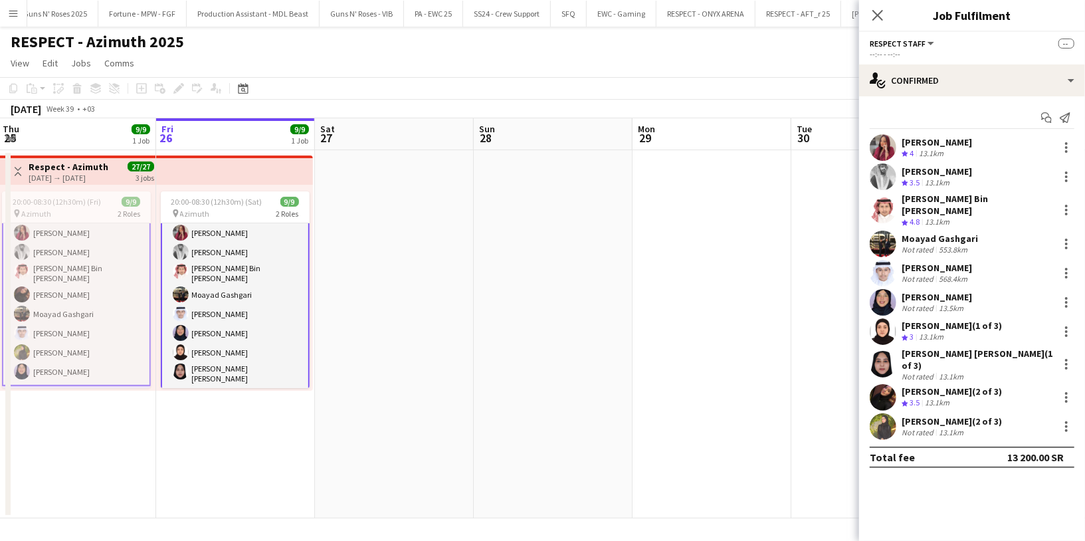
click at [913, 349] on div "[PERSON_NAME] [PERSON_NAME] (1 of 3)" at bounding box center [978, 360] width 152 height 24
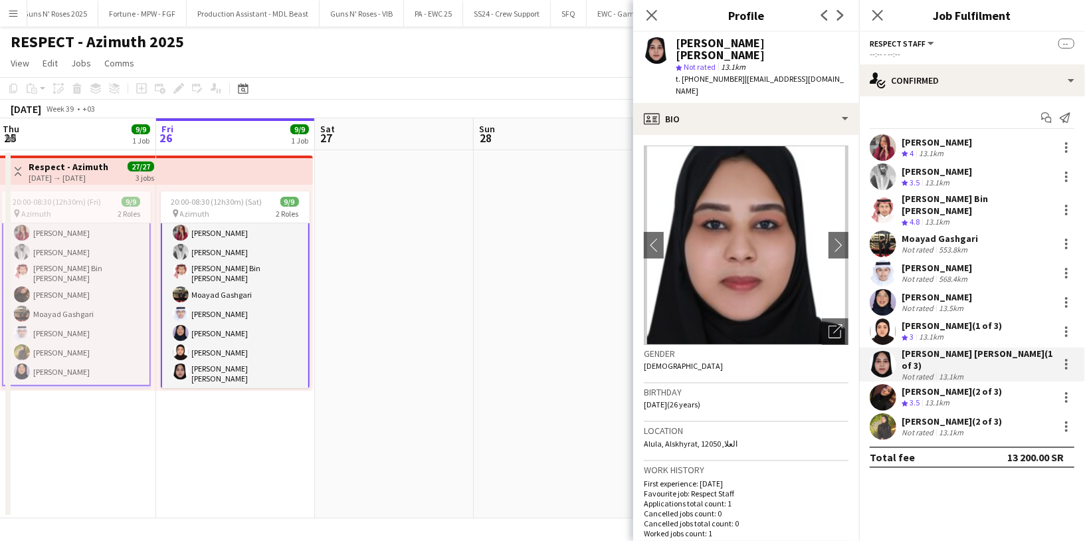
click at [721, 42] on div "[PERSON_NAME] [PERSON_NAME]" at bounding box center [762, 49] width 173 height 24
copy div "[PERSON_NAME] [PERSON_NAME]"
click at [930, 320] on div "[PERSON_NAME] (1 of 3)" at bounding box center [952, 326] width 100 height 12
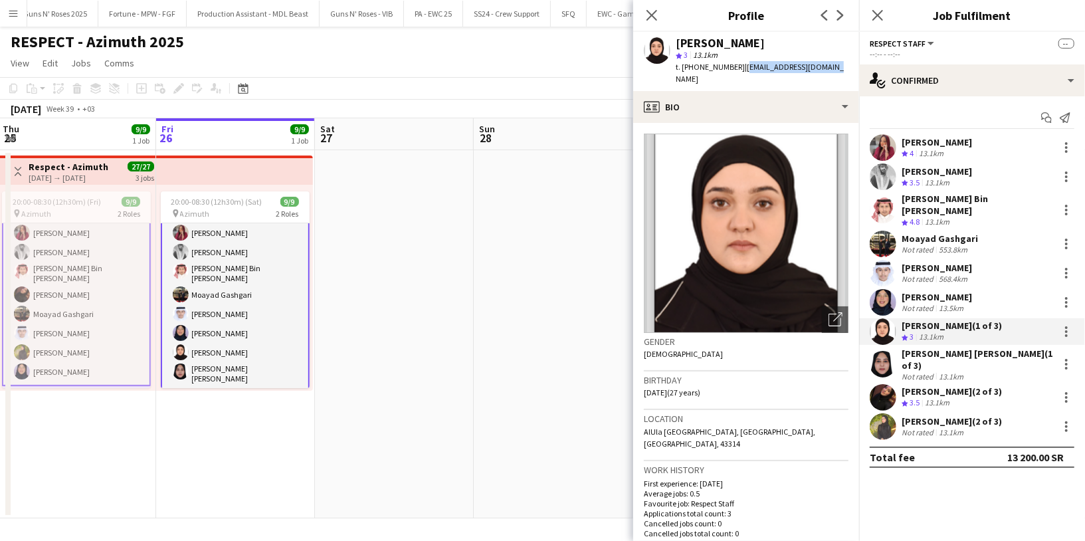
drag, startPoint x: 738, startPoint y: 64, endPoint x: 841, endPoint y: 65, distance: 103.0
click at [841, 65] on app-profile-header "[PERSON_NAME] star 3 13.1km t. [PHONE_NUMBER] | [EMAIL_ADDRESS][DOMAIN_NAME]" at bounding box center [746, 61] width 226 height 59
copy span "[EMAIL_ADDRESS][DOMAIN_NAME]"
click at [730, 42] on div "[PERSON_NAME]" at bounding box center [720, 43] width 89 height 12
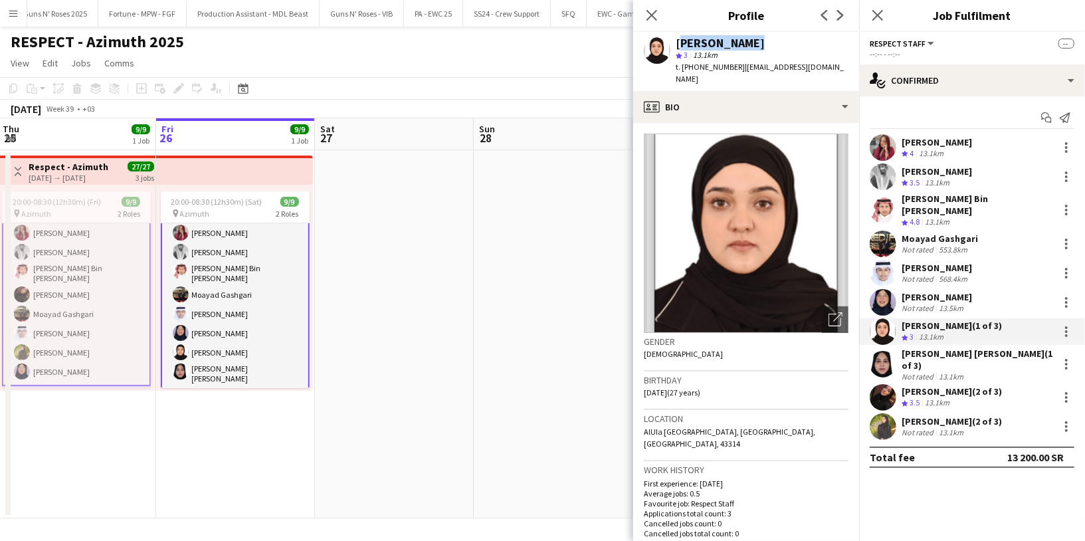
click at [730, 42] on div "[PERSON_NAME]" at bounding box center [720, 43] width 89 height 12
copy div "[PERSON_NAME]"
drag, startPoint x: 833, startPoint y: 64, endPoint x: 738, endPoint y: 65, distance: 95.0
click at [738, 65] on div "[PERSON_NAME] star 3 13.1km t. [PHONE_NUMBER] | [EMAIL_ADDRESS][DOMAIN_NAME]" at bounding box center [746, 61] width 226 height 59
copy span "[EMAIL_ADDRESS][DOMAIN_NAME]"
